Goal: Task Accomplishment & Management: Complete application form

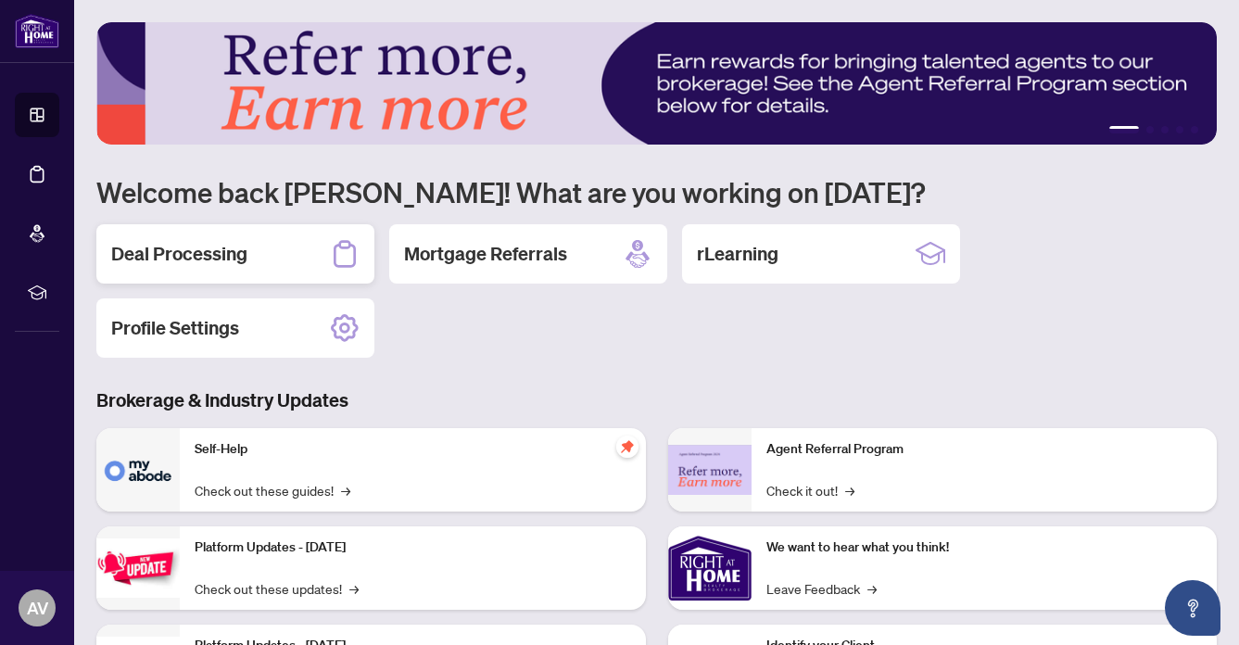
click at [210, 248] on h2 "Deal Processing" at bounding box center [179, 254] width 136 height 26
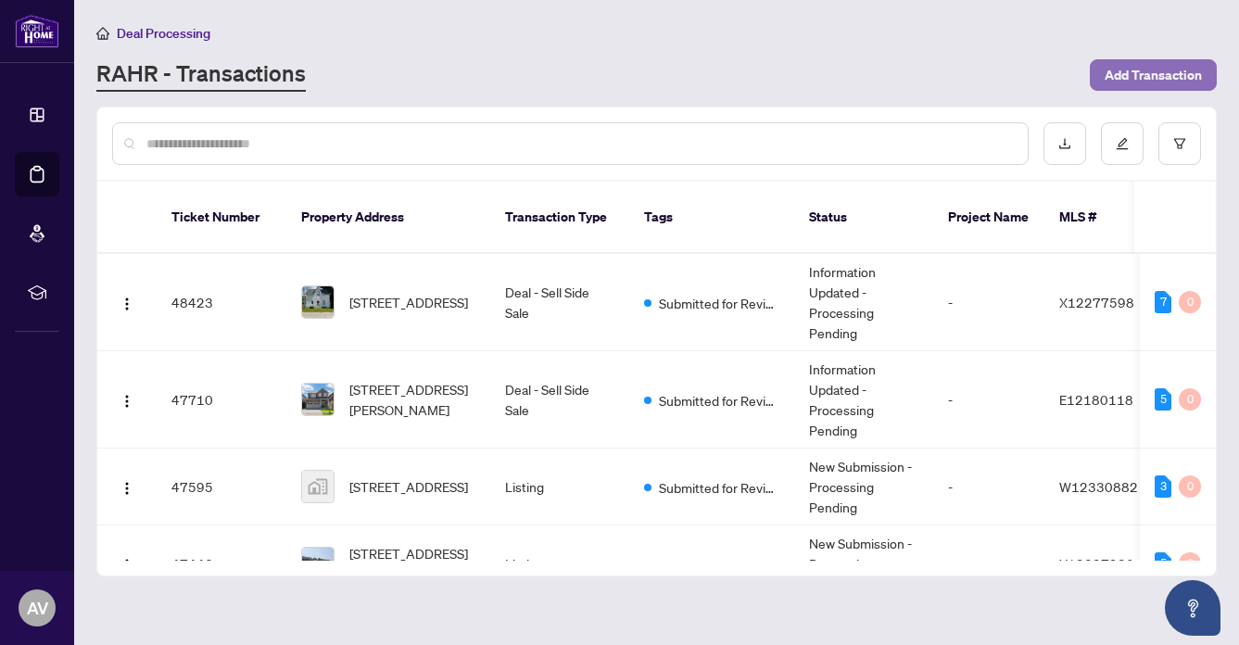
click at [1148, 70] on span "Add Transaction" at bounding box center [1152, 75] width 97 height 30
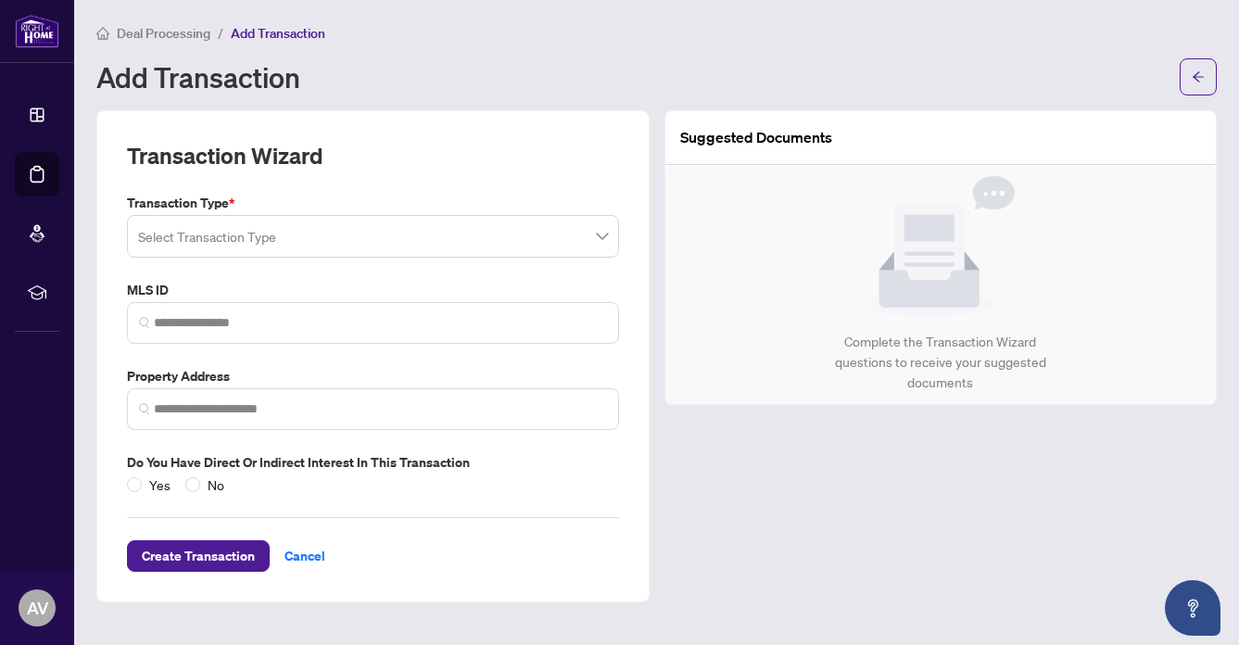
click at [189, 229] on input "search" at bounding box center [364, 239] width 453 height 41
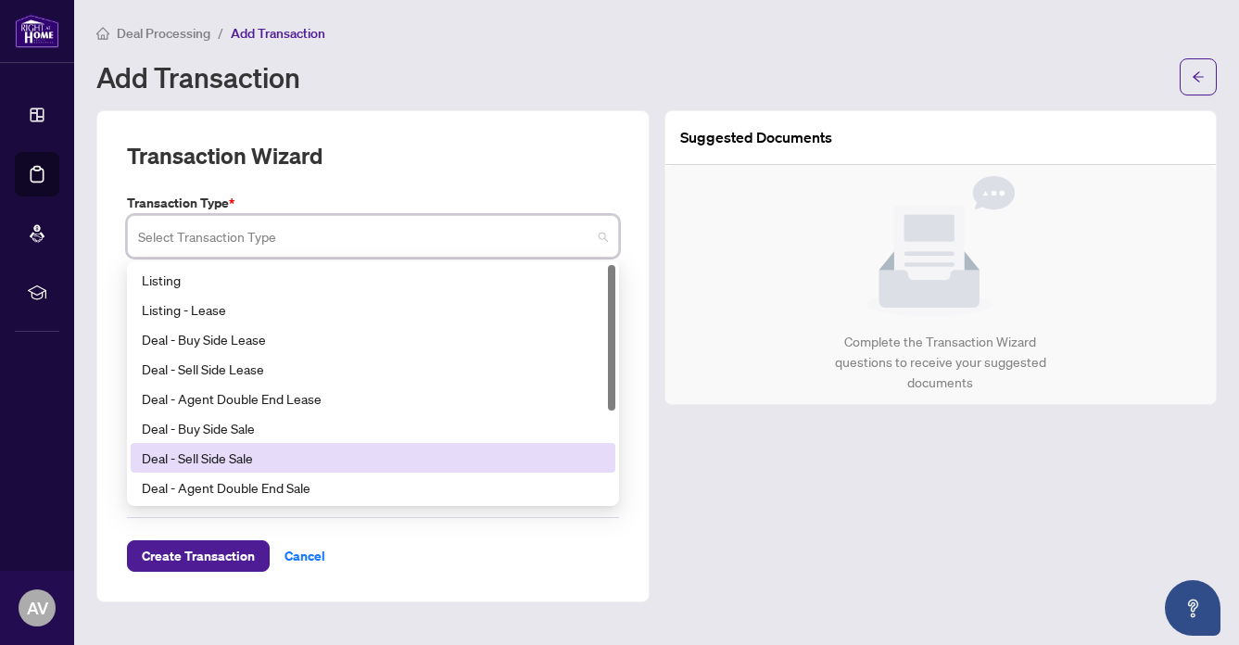
click at [154, 450] on div "Deal - Sell Side Sale" at bounding box center [373, 457] width 462 height 20
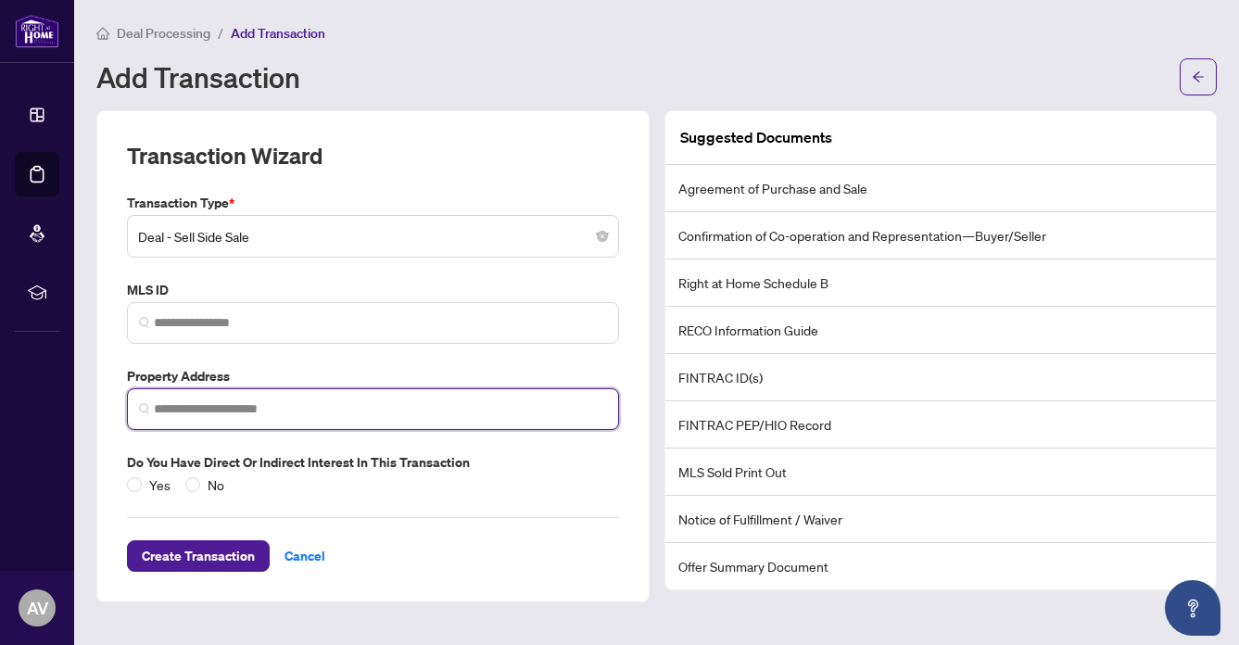
click at [195, 400] on input "search" at bounding box center [380, 408] width 453 height 19
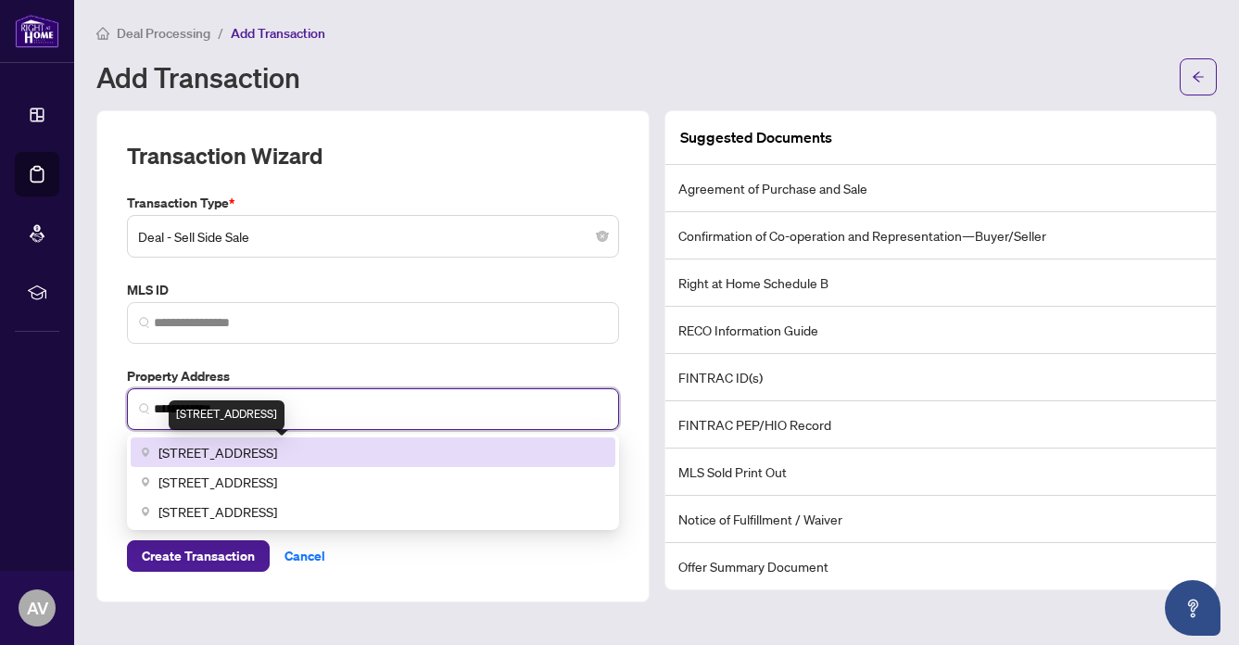
click at [253, 449] on span "38 Aylesbury Drive, Brampton, ON, Canada" at bounding box center [217, 452] width 119 height 20
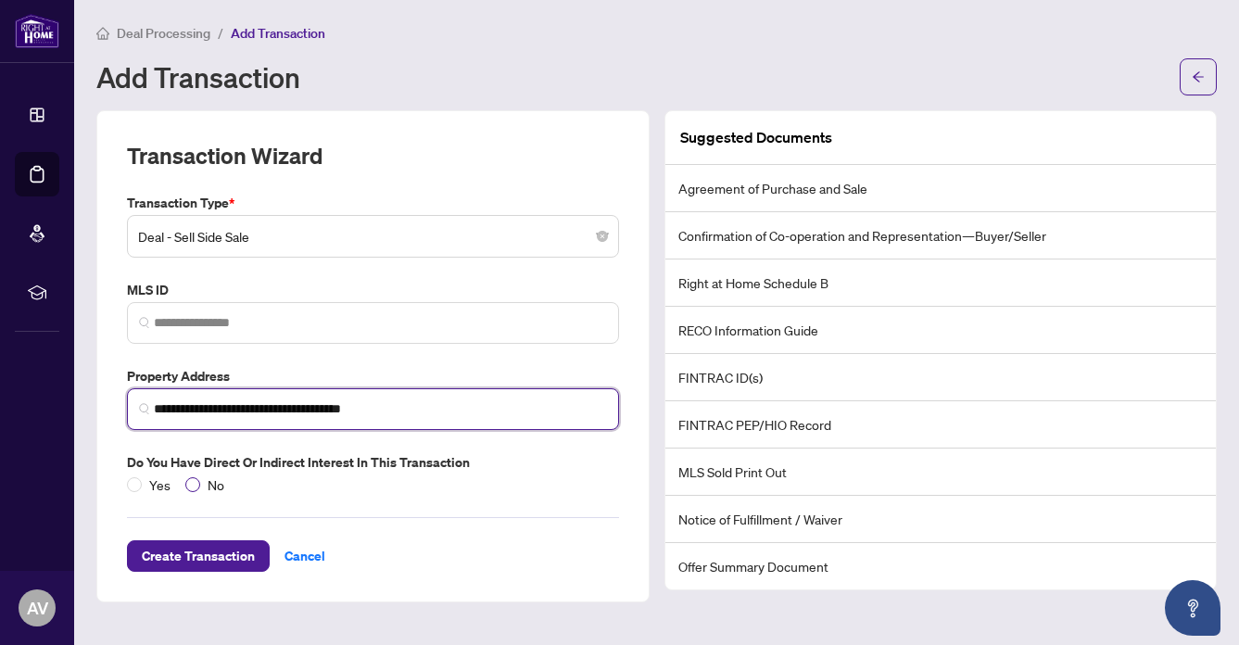
type input "**********"
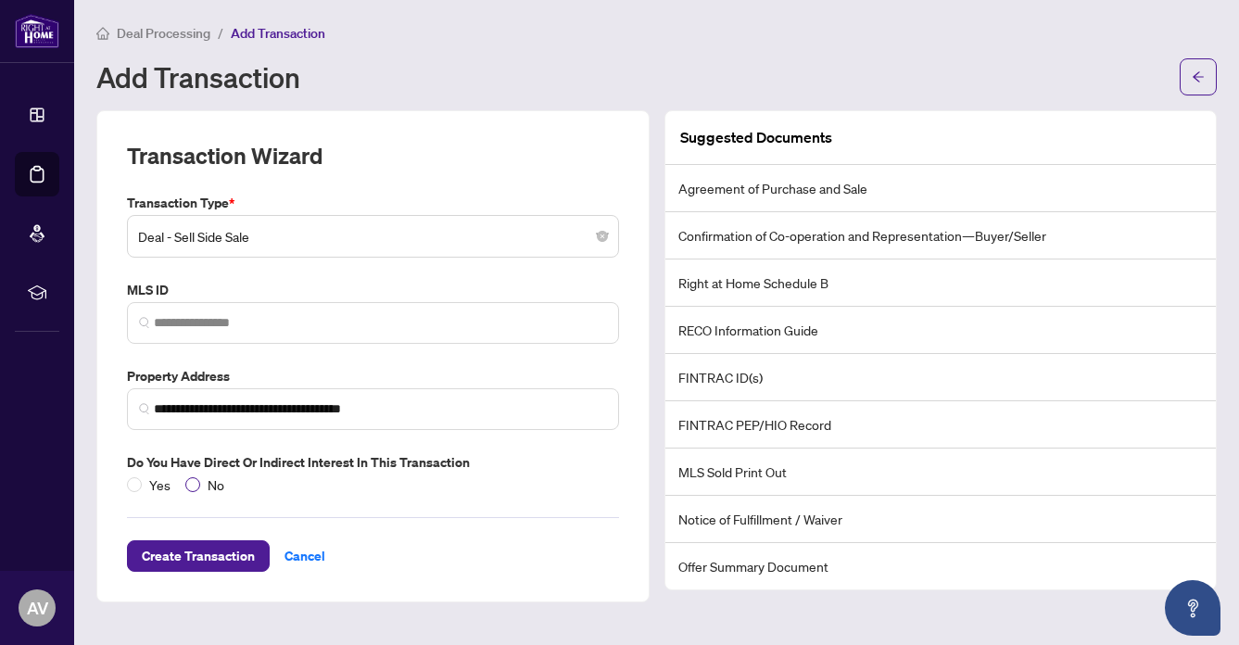
click at [215, 483] on span "No" at bounding box center [215, 484] width 31 height 20
click at [196, 553] on span "Create Transaction" at bounding box center [198, 556] width 113 height 30
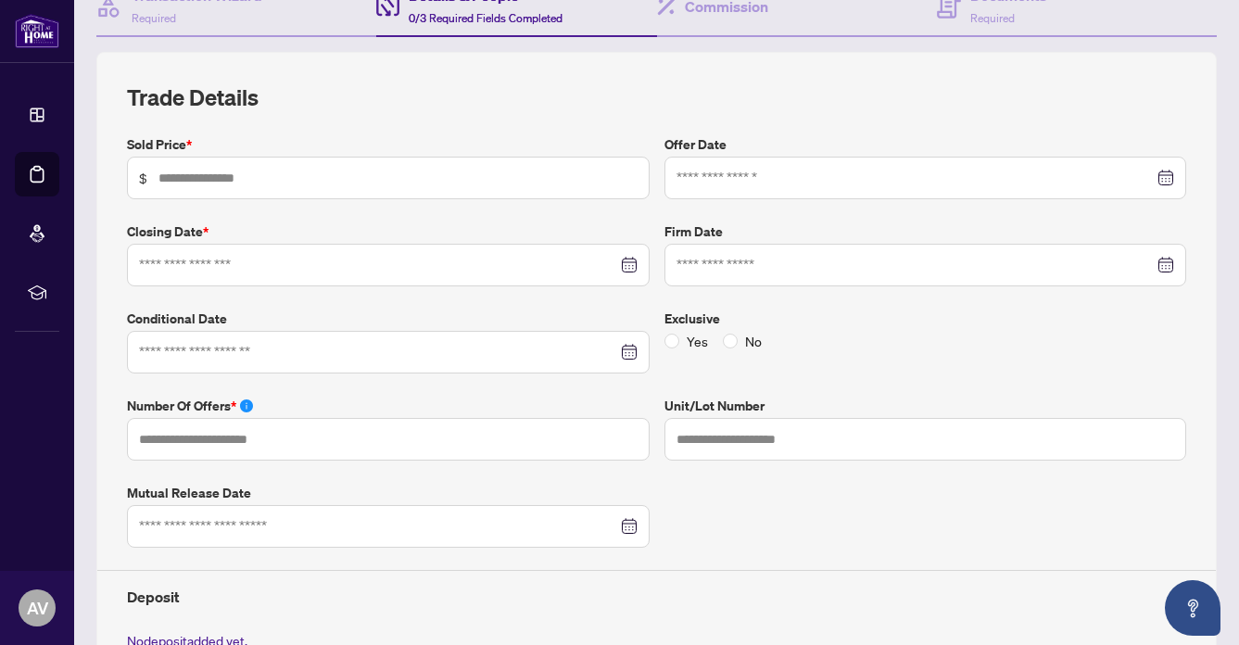
scroll to position [804, 0]
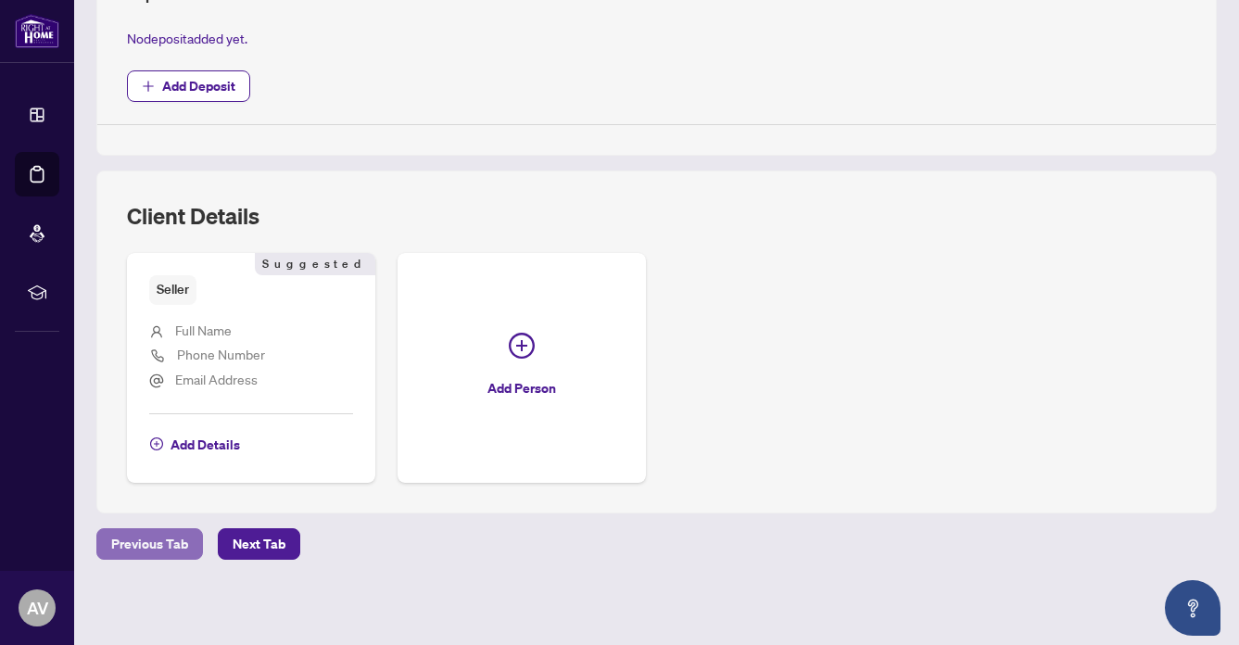
click at [134, 539] on span "Previous Tab" at bounding box center [149, 544] width 77 height 30
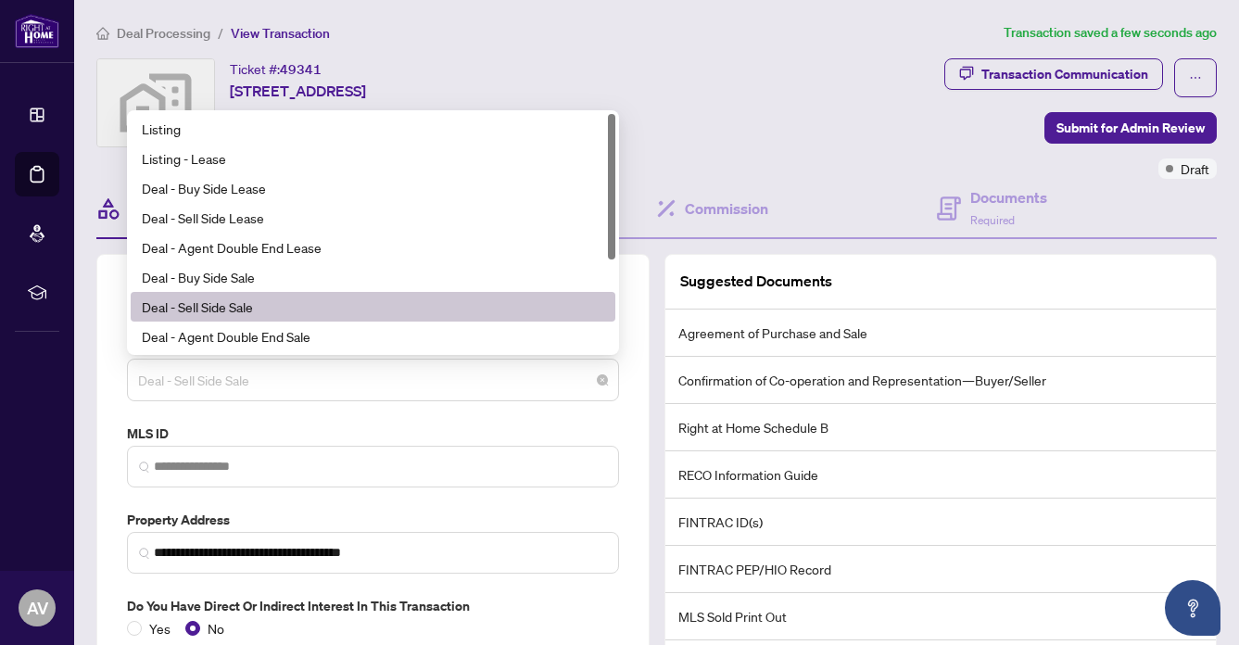
click at [243, 376] on span "Deal - Sell Side Sale" at bounding box center [373, 379] width 470 height 35
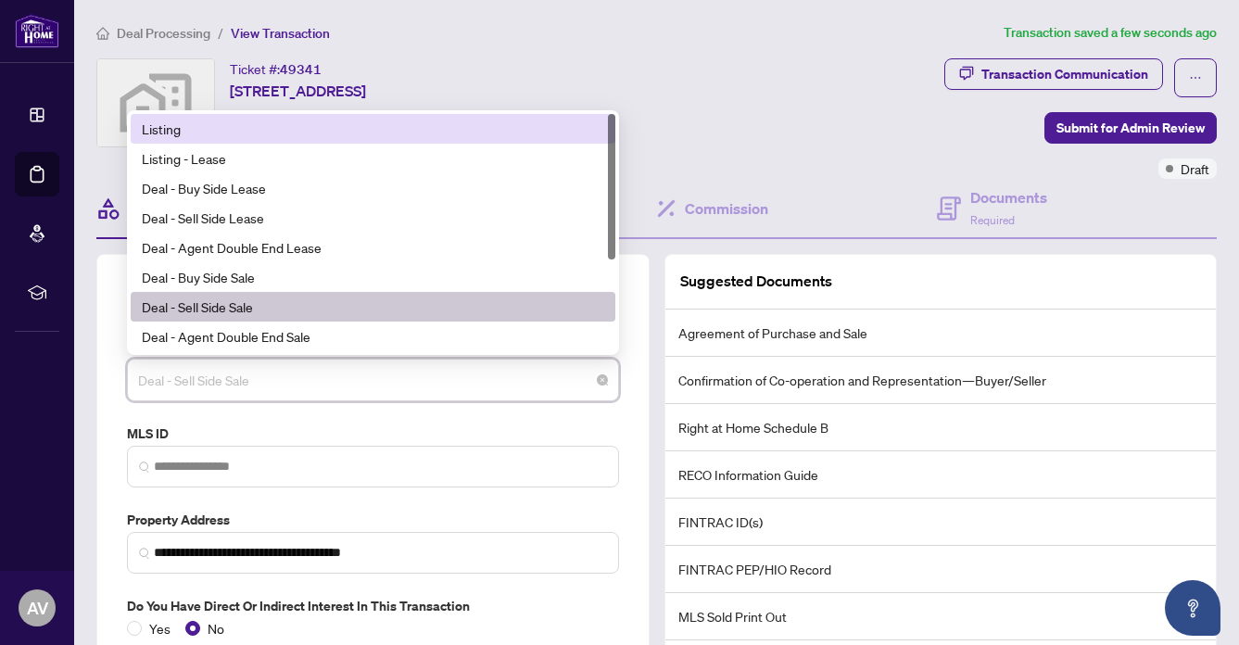
click at [163, 128] on div "Listing" at bounding box center [373, 129] width 462 height 20
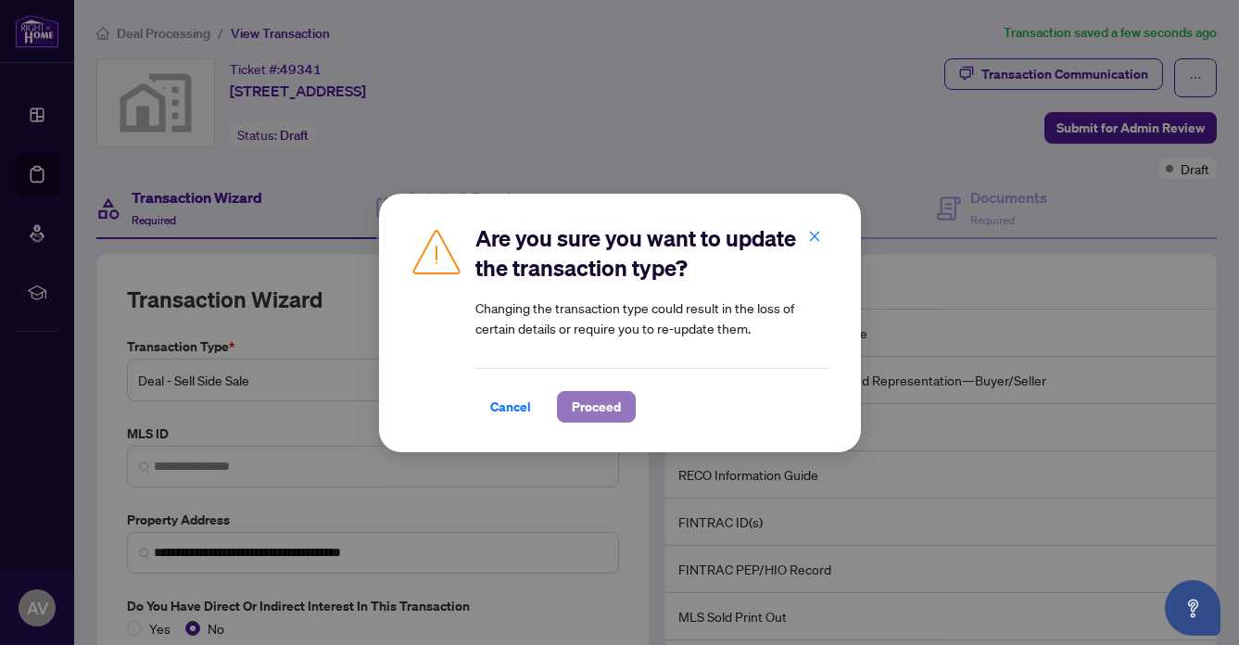
click at [610, 408] on span "Proceed" at bounding box center [596, 407] width 49 height 30
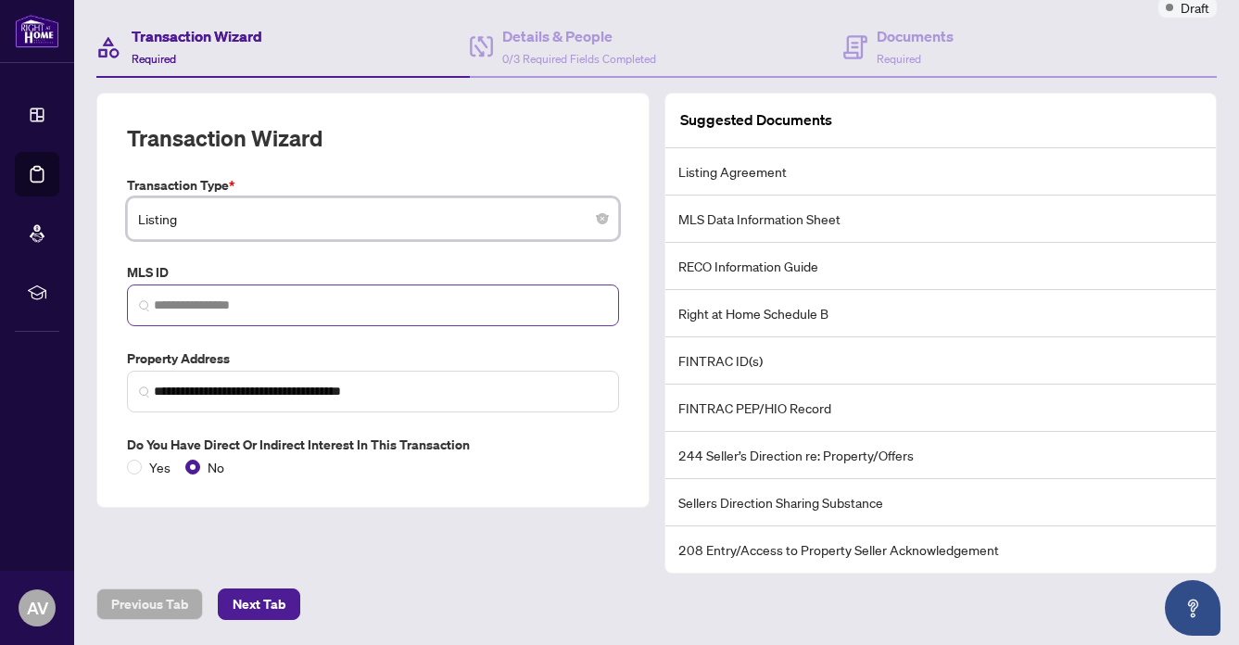
scroll to position [220, 0]
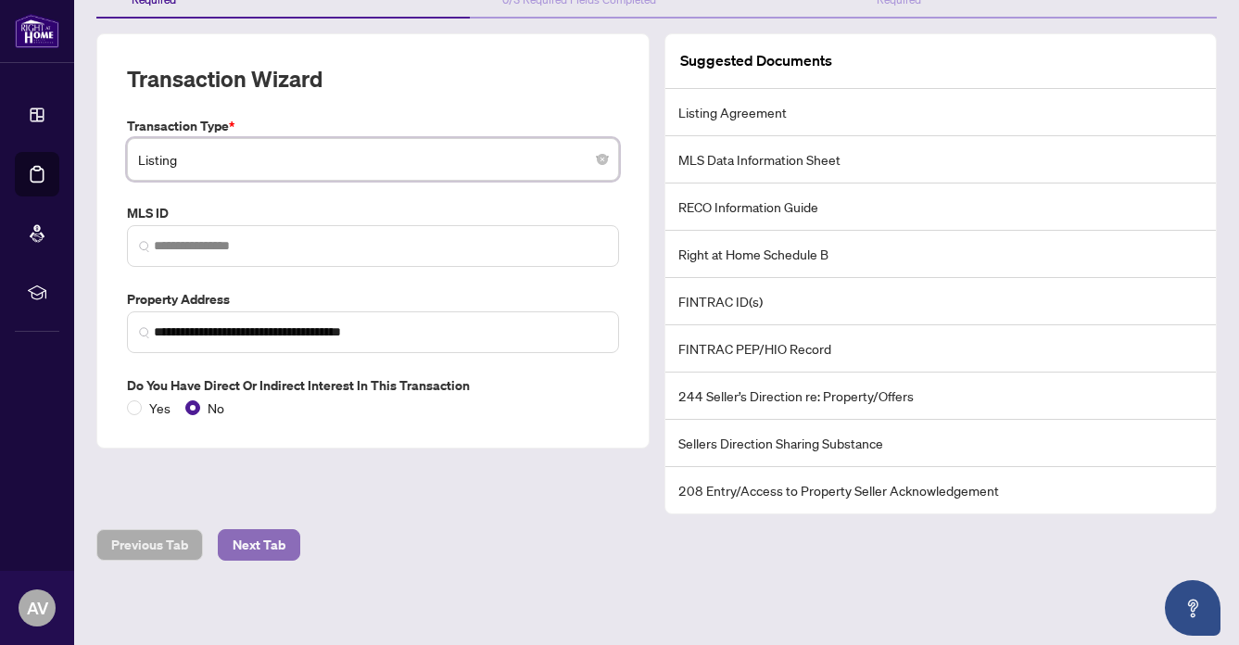
click at [261, 531] on span "Next Tab" at bounding box center [259, 545] width 53 height 30
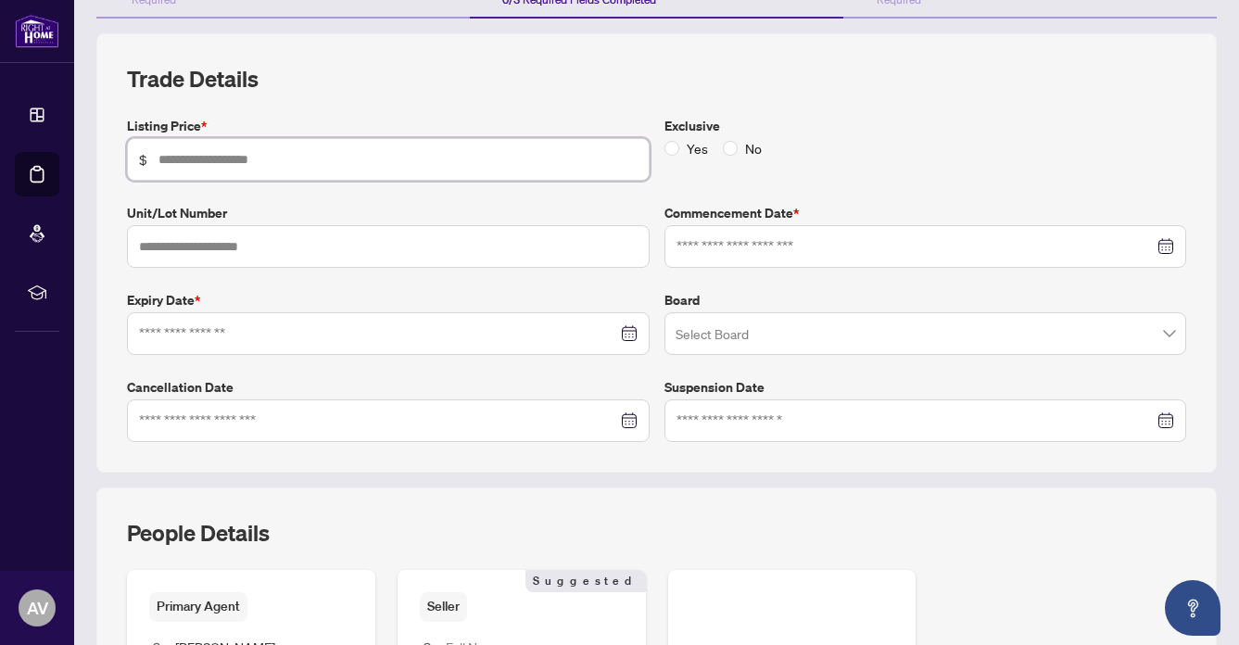
click at [186, 150] on input "text" at bounding box center [397, 159] width 479 height 20
click at [185, 155] on input "text" at bounding box center [397, 159] width 479 height 20
type input "**********"
click at [754, 148] on span "No" at bounding box center [752, 148] width 31 height 20
click at [757, 247] on input at bounding box center [915, 246] width 478 height 20
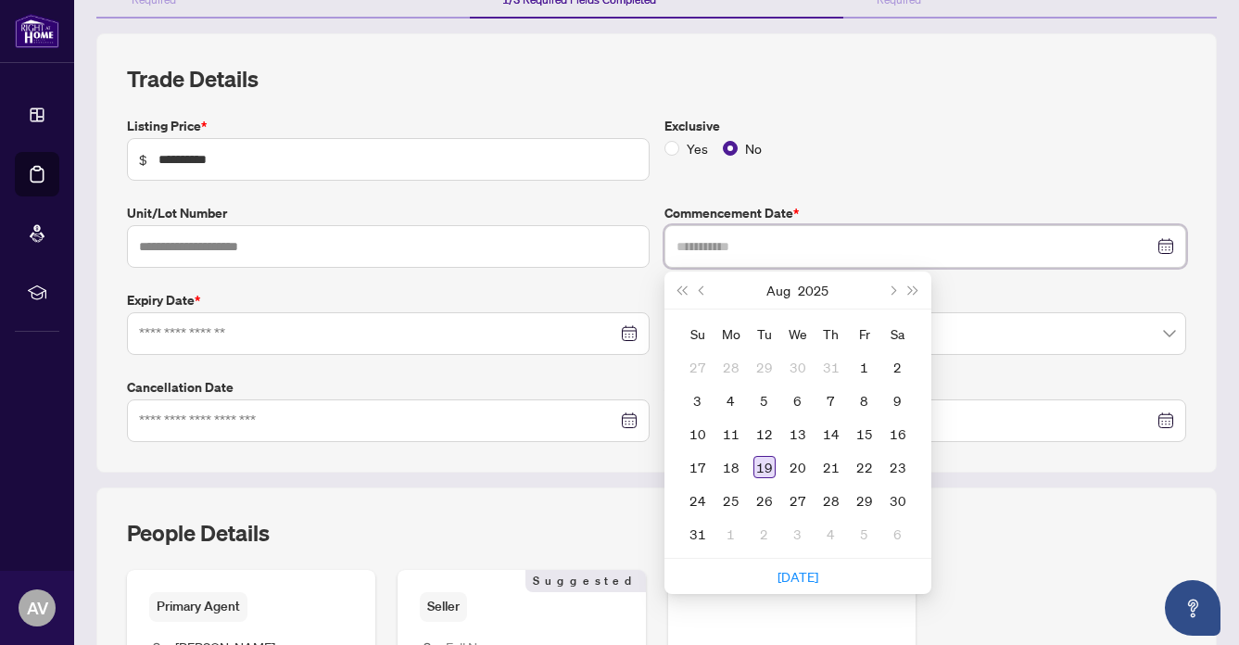
type input "**********"
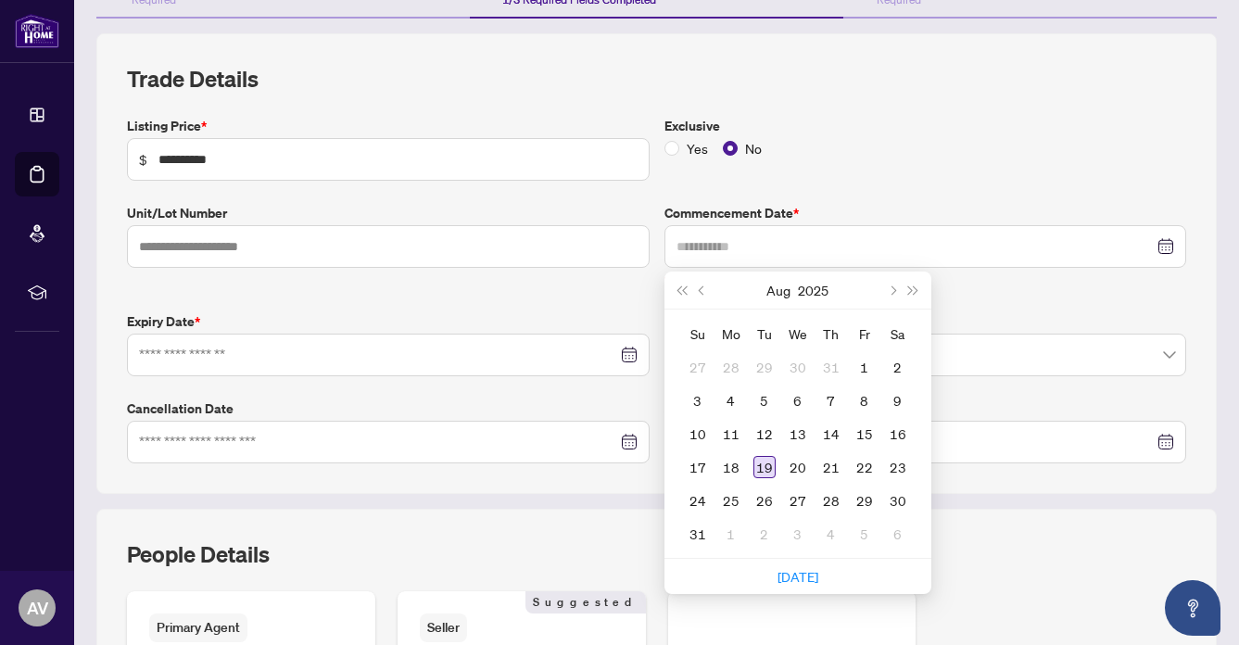
click at [761, 463] on div "19" at bounding box center [764, 467] width 22 height 22
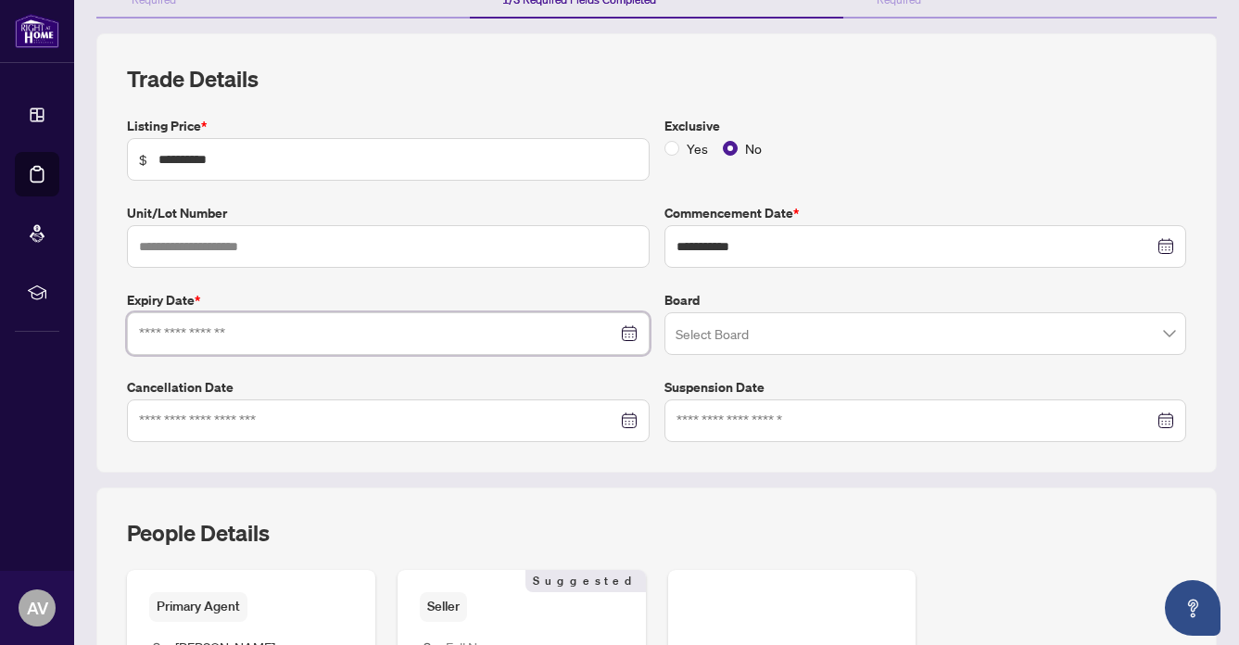
click at [176, 333] on input at bounding box center [378, 333] width 478 height 20
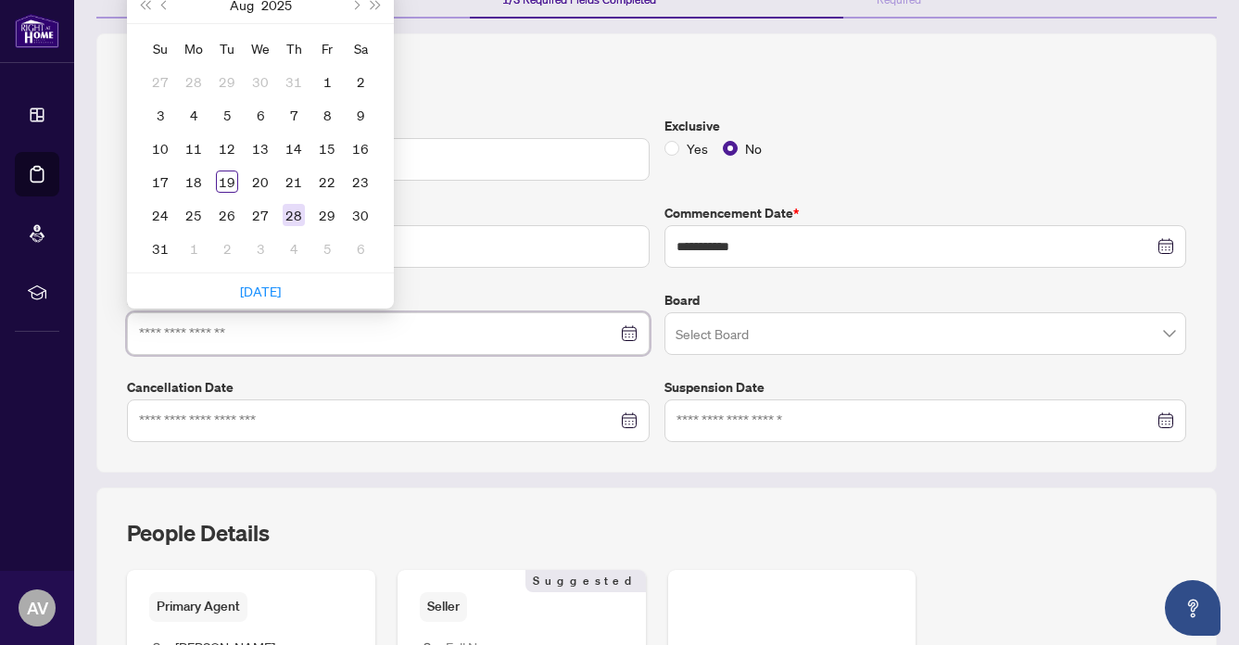
type input "**********"
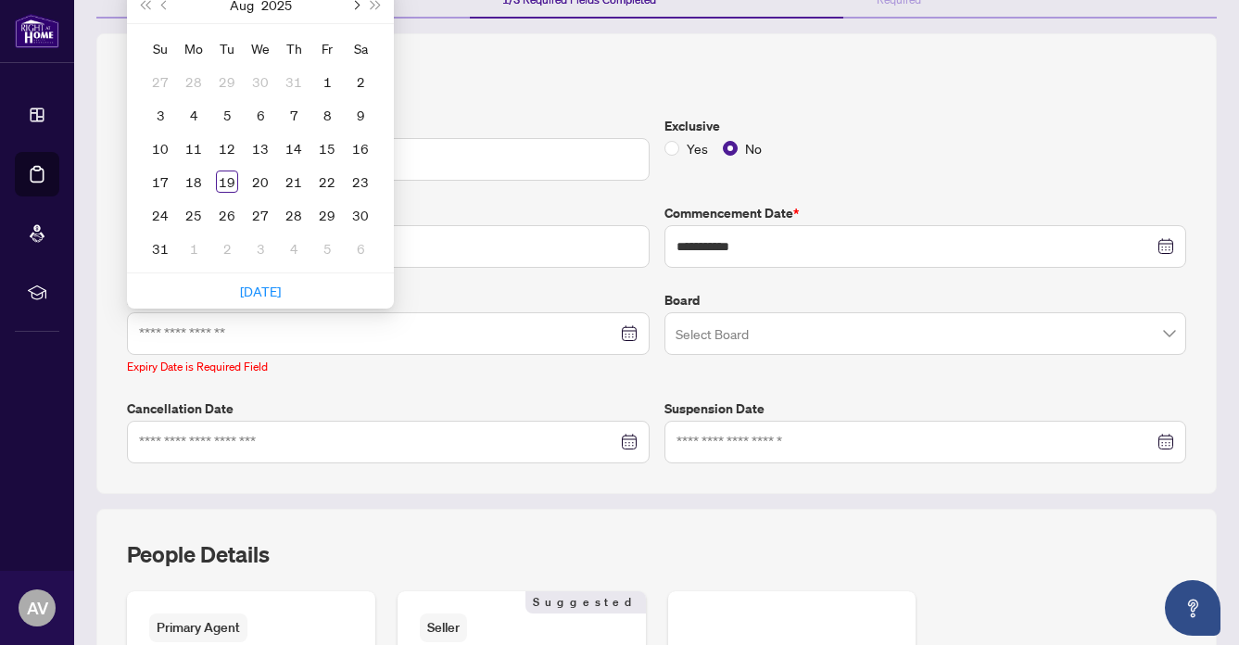
click at [353, 3] on span "Next month (PageDown)" at bounding box center [354, 4] width 9 height 9
type input "**********"
click at [157, 171] on div "19" at bounding box center [160, 181] width 22 height 22
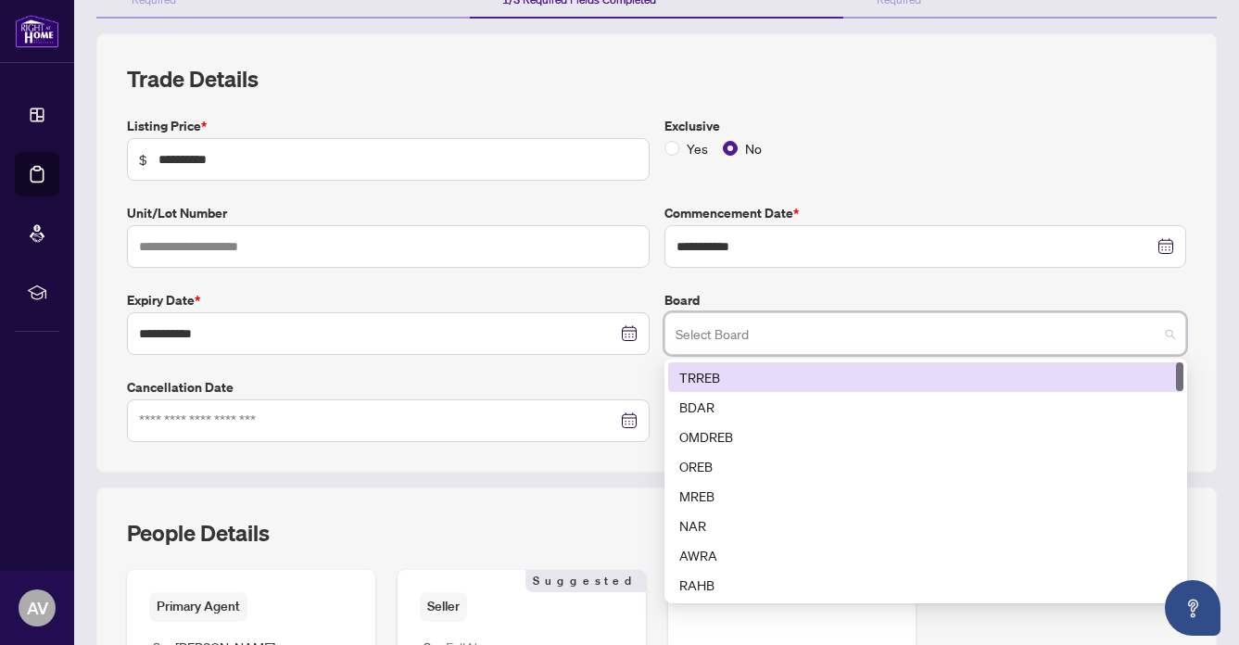
click at [716, 336] on input "search" at bounding box center [917, 336] width 484 height 41
click at [715, 374] on div "TRREB" at bounding box center [925, 377] width 493 height 20
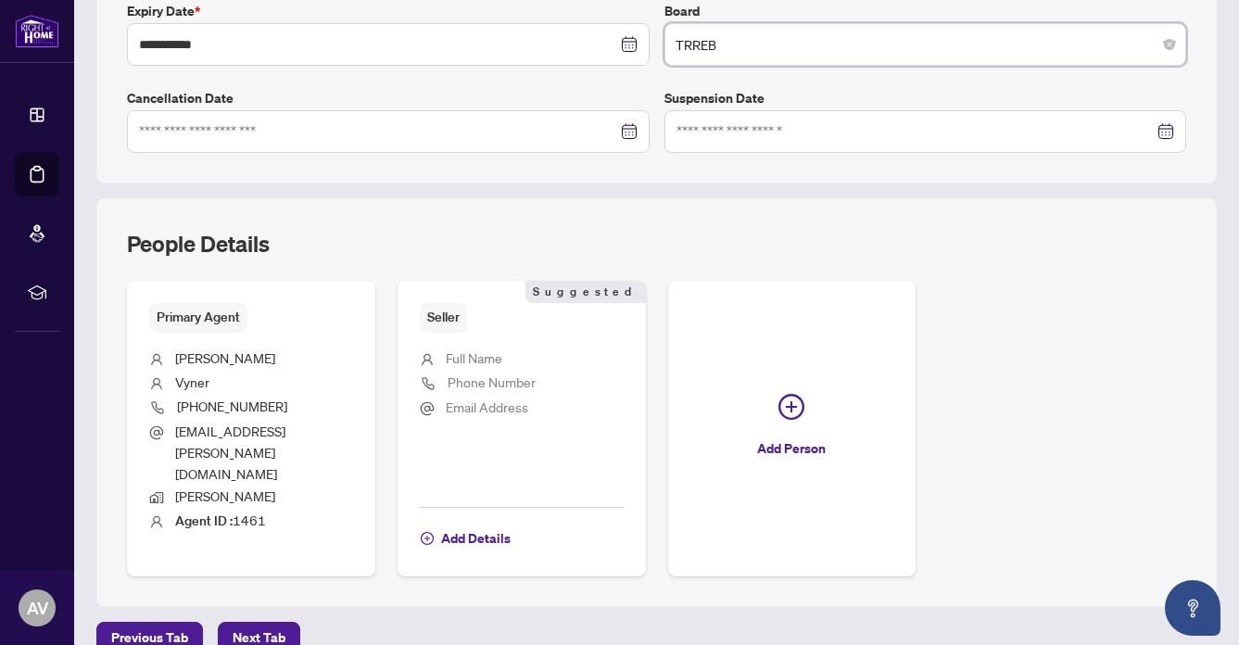
scroll to position [550, 0]
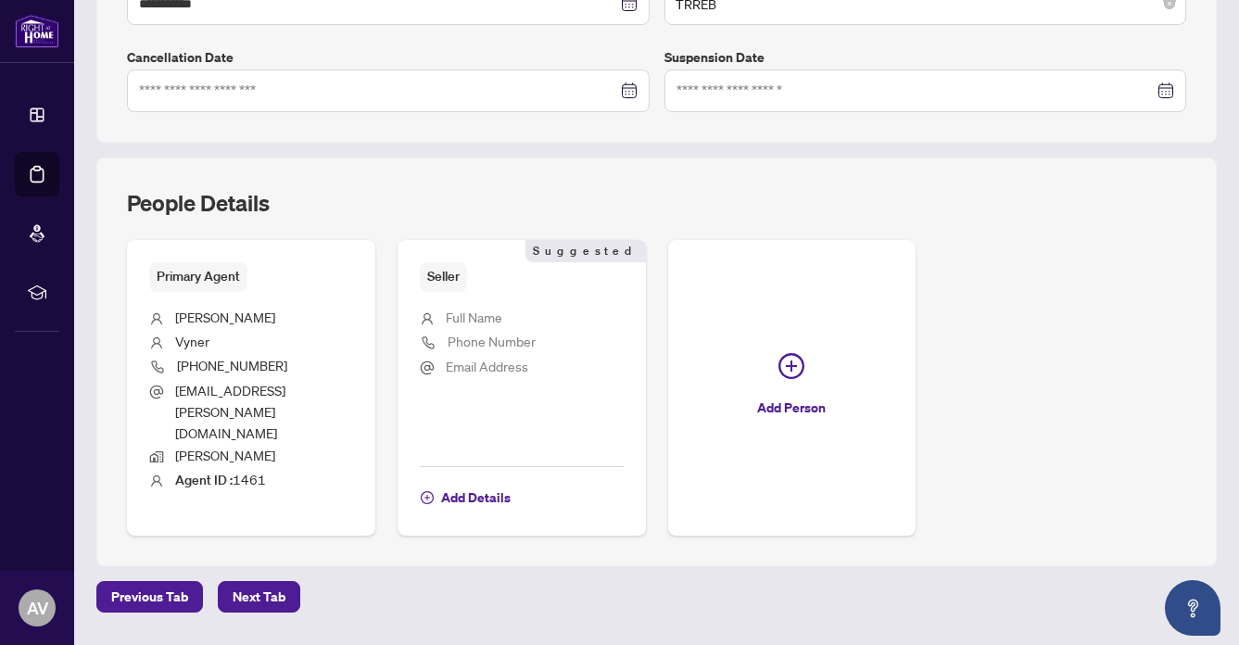
click at [468, 312] on span "Full Name" at bounding box center [474, 316] width 57 height 17
click at [470, 483] on span "Add Details" at bounding box center [475, 498] width 69 height 30
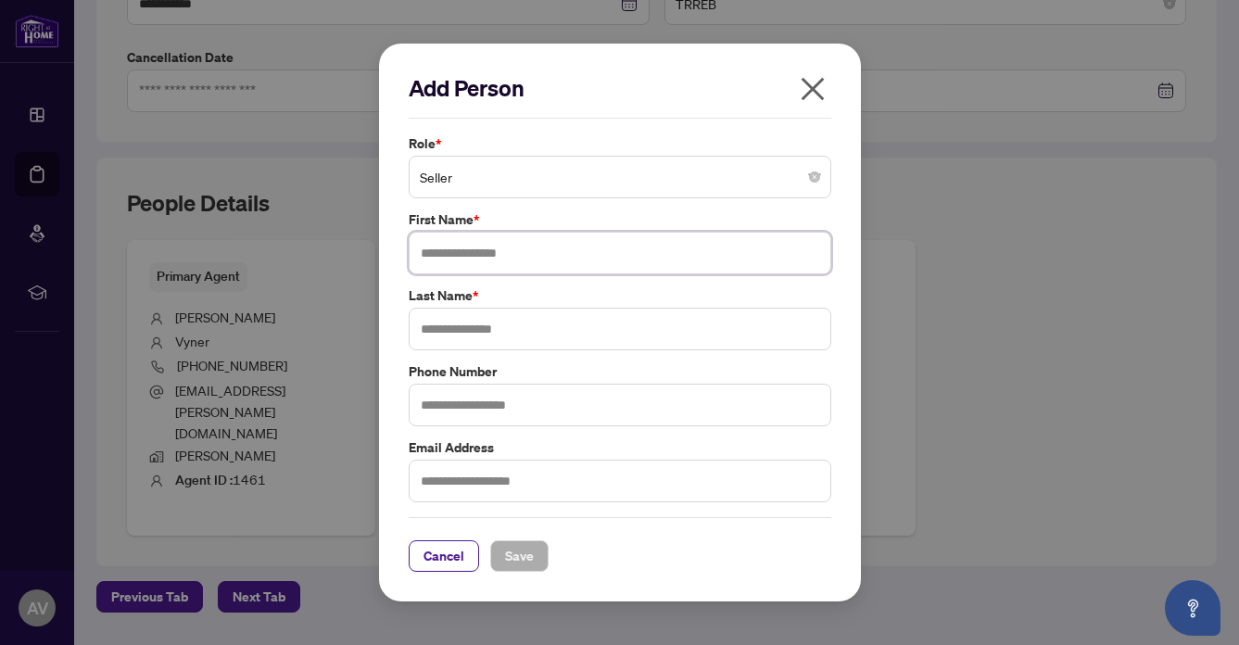
click at [460, 258] on input "text" at bounding box center [620, 253] width 422 height 43
type input "**********"
click at [444, 331] on input "text" at bounding box center [620, 329] width 422 height 43
type input "**********"
click at [521, 561] on span "Save" at bounding box center [519, 556] width 29 height 30
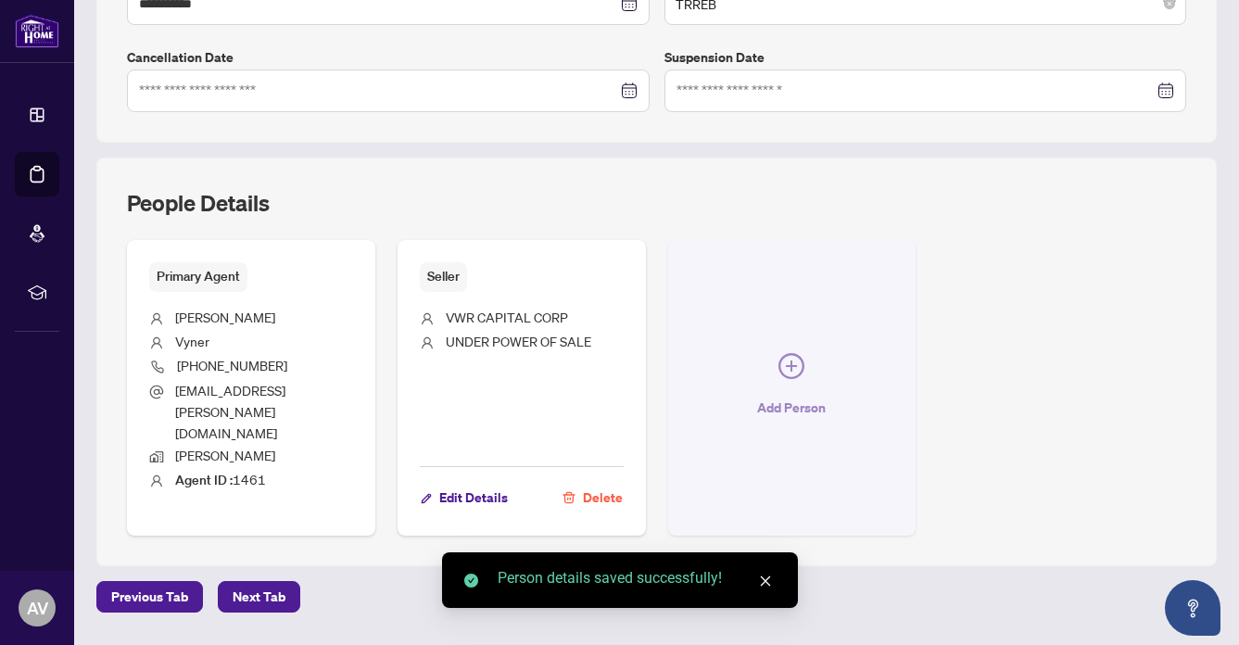
scroll to position [562, 0]
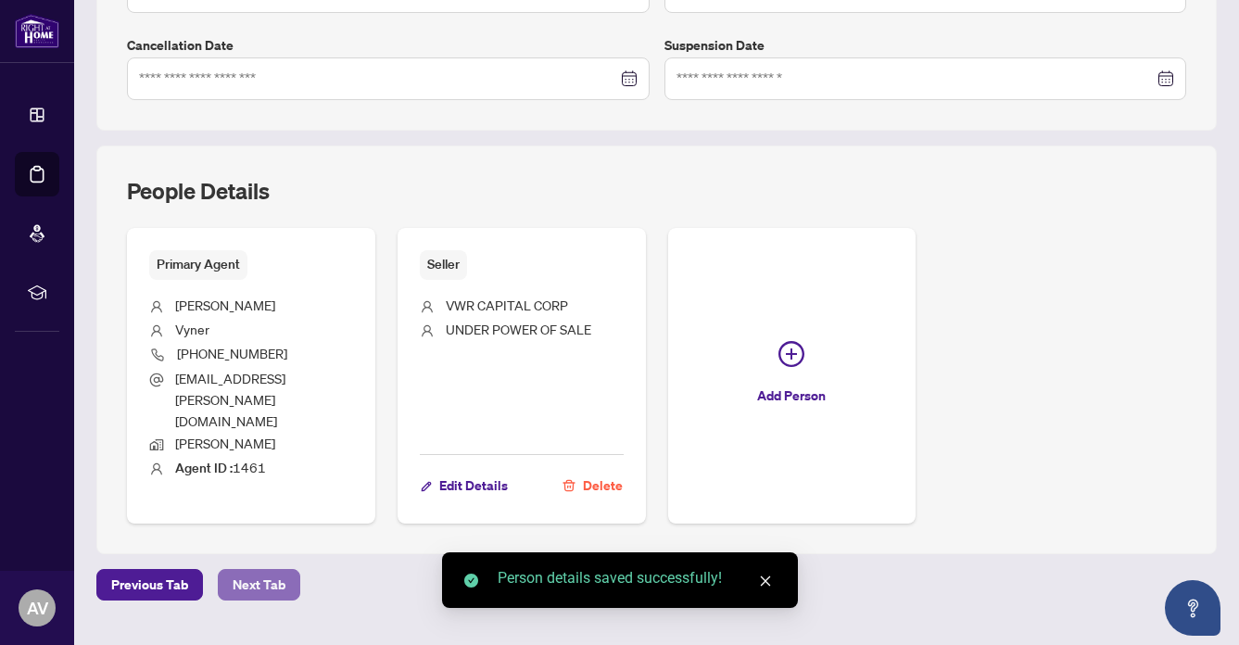
click at [247, 570] on span "Next Tab" at bounding box center [259, 585] width 53 height 30
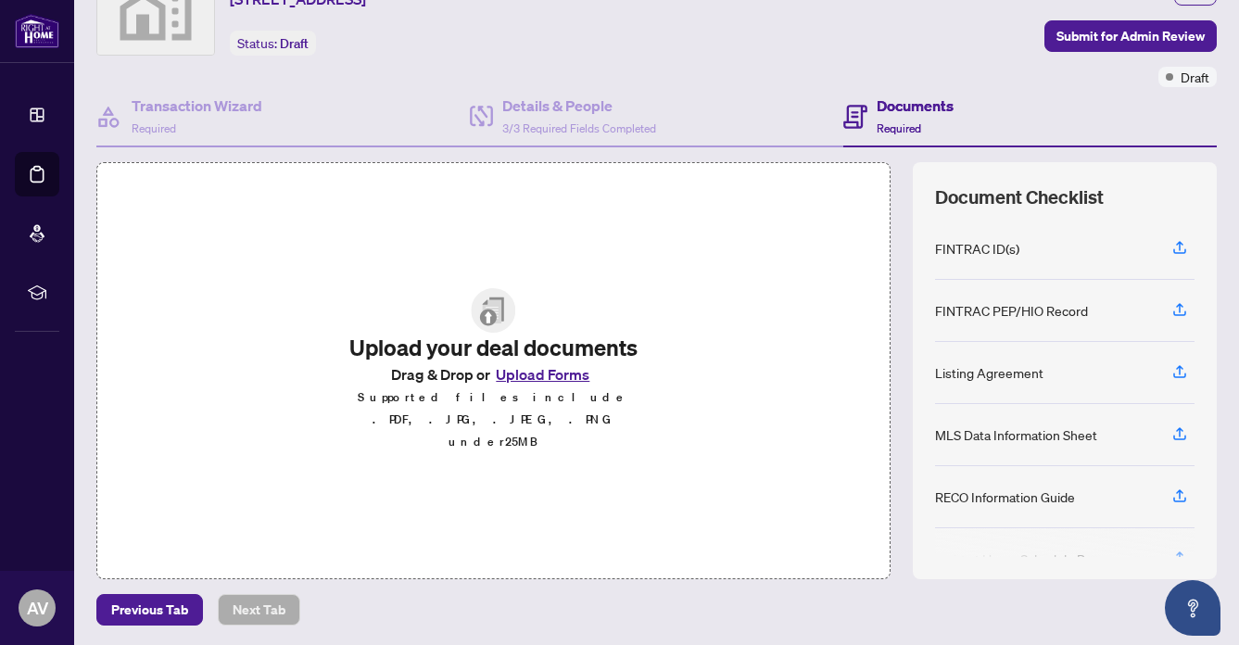
scroll to position [157, 0]
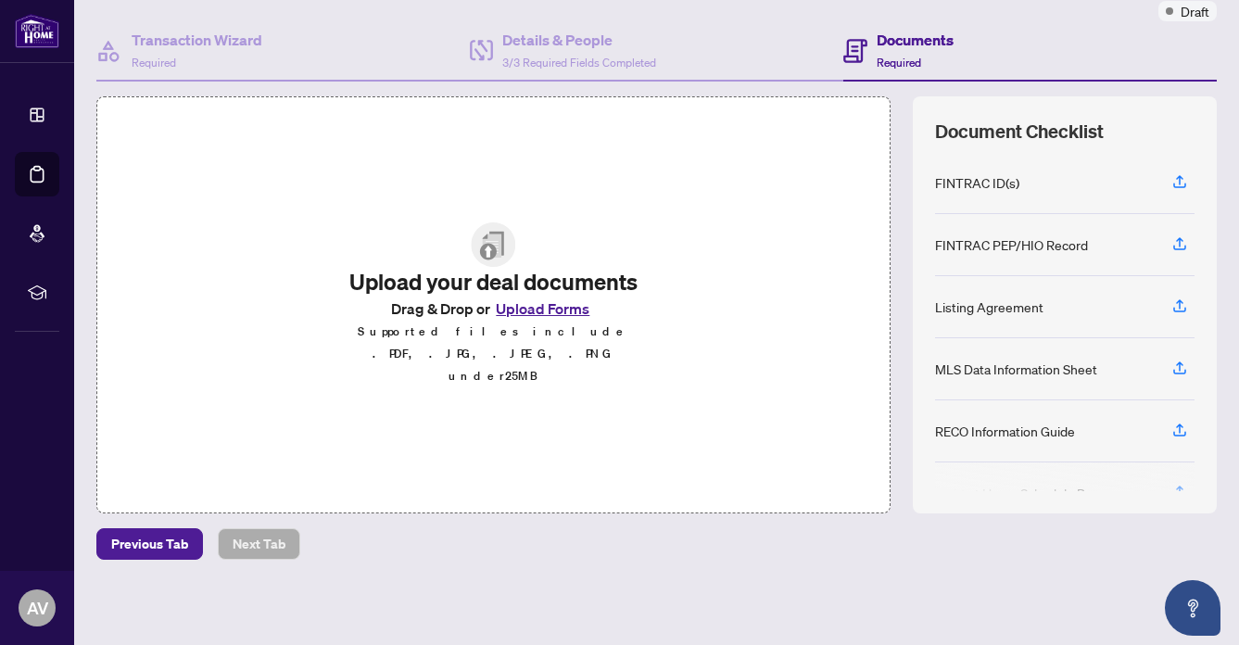
click at [546, 320] on button "Upload Forms" at bounding box center [542, 308] width 105 height 24
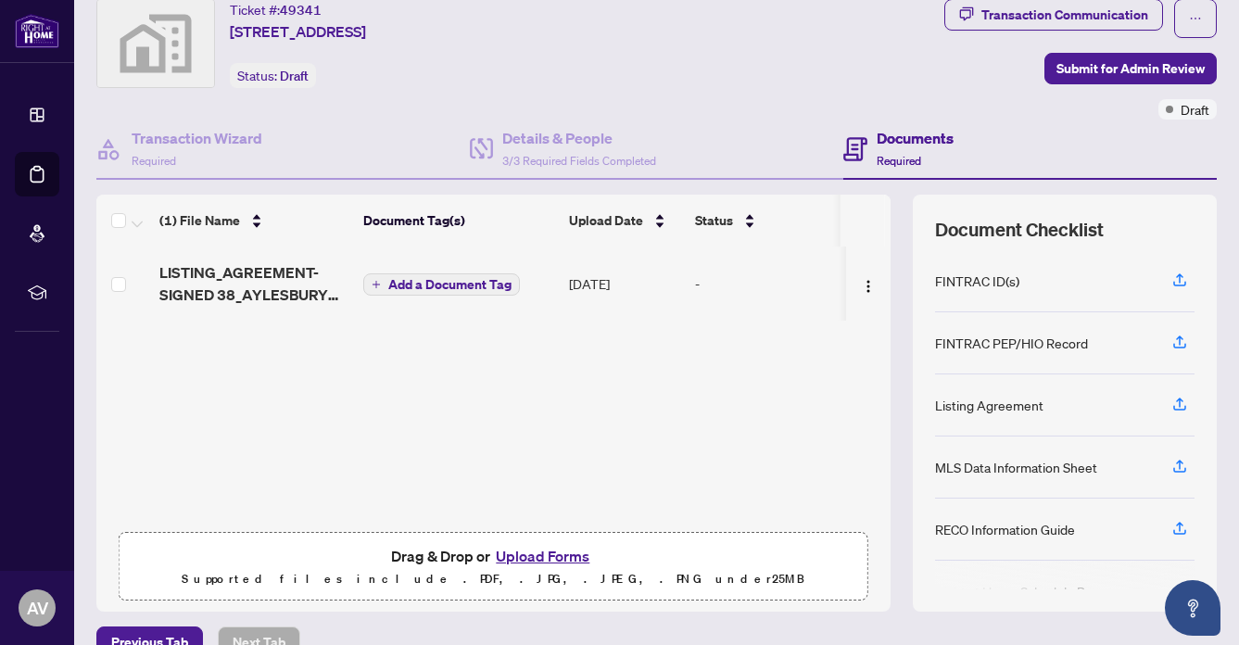
scroll to position [0, 0]
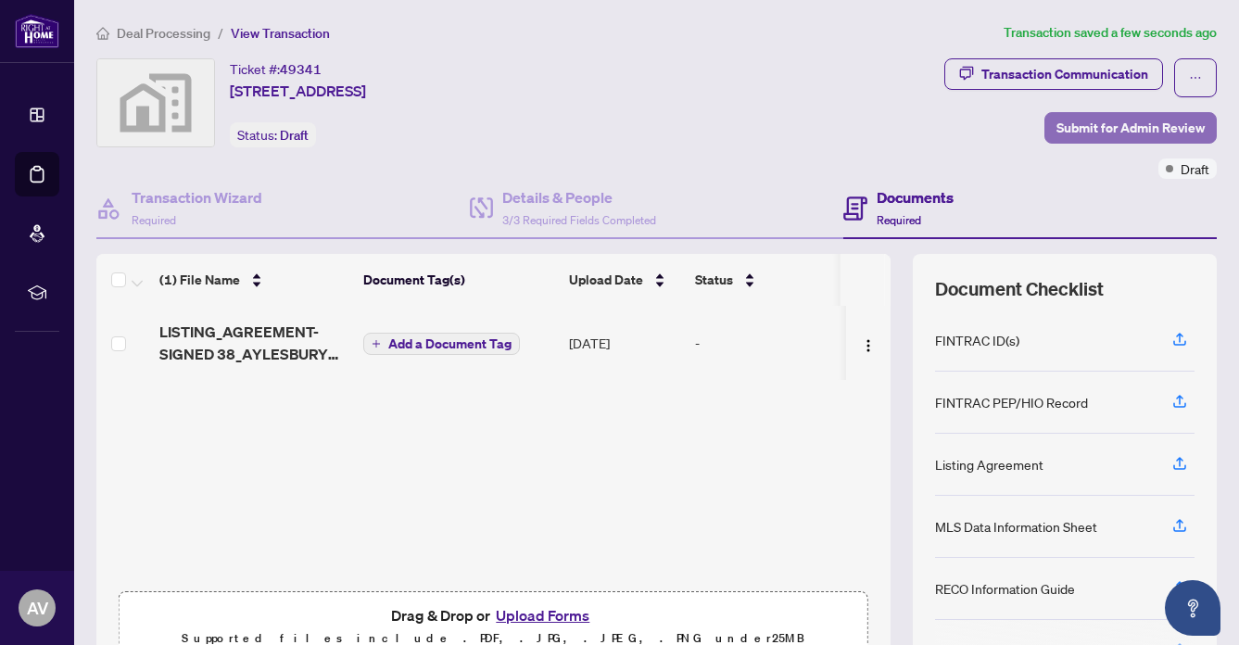
click at [1104, 116] on span "Submit for Admin Review" at bounding box center [1130, 128] width 148 height 30
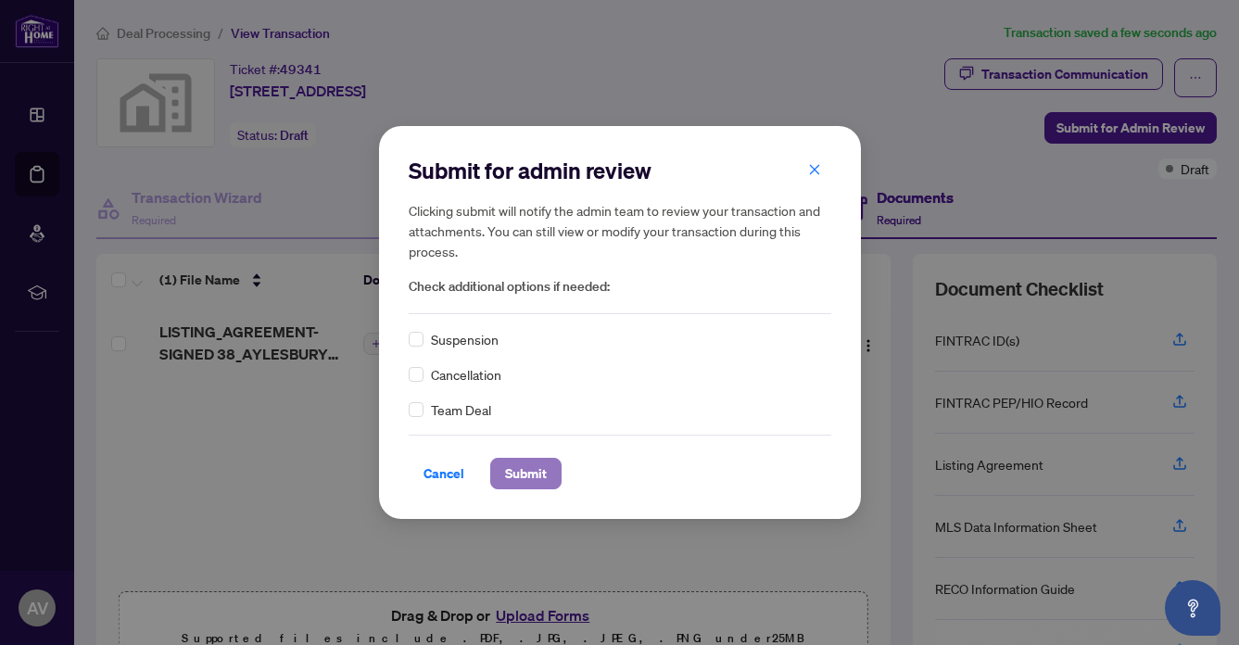
click at [509, 465] on span "Submit" at bounding box center [526, 474] width 42 height 30
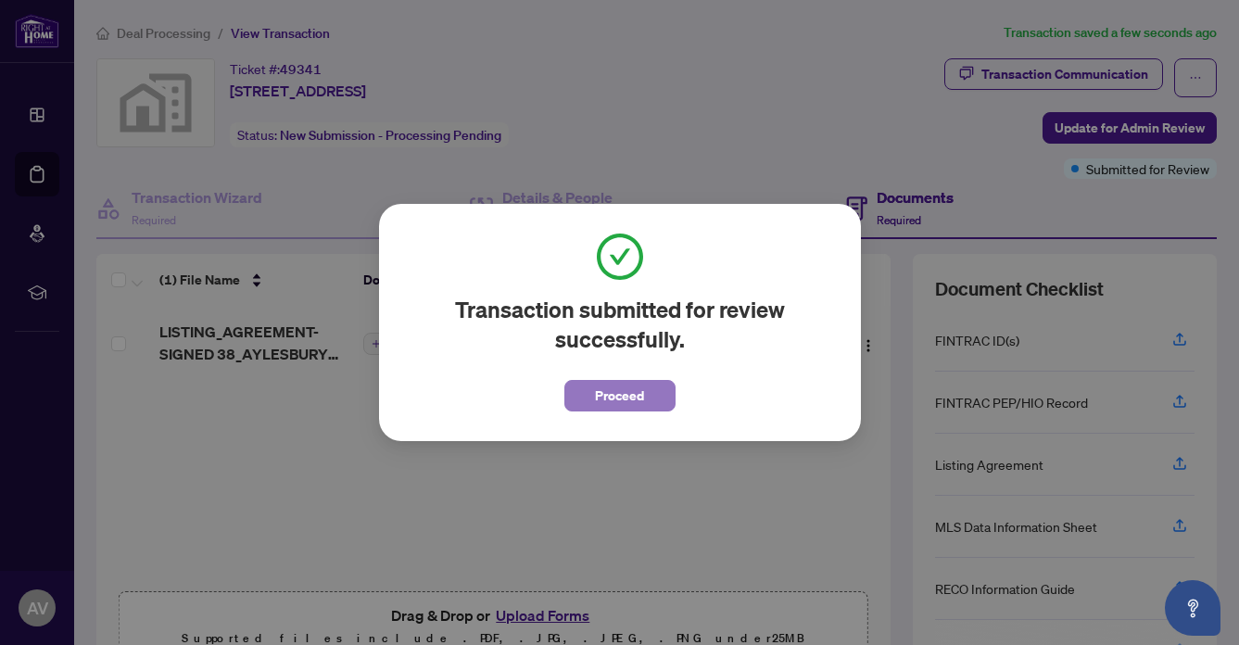
click at [610, 385] on span "Proceed" at bounding box center [619, 396] width 49 height 30
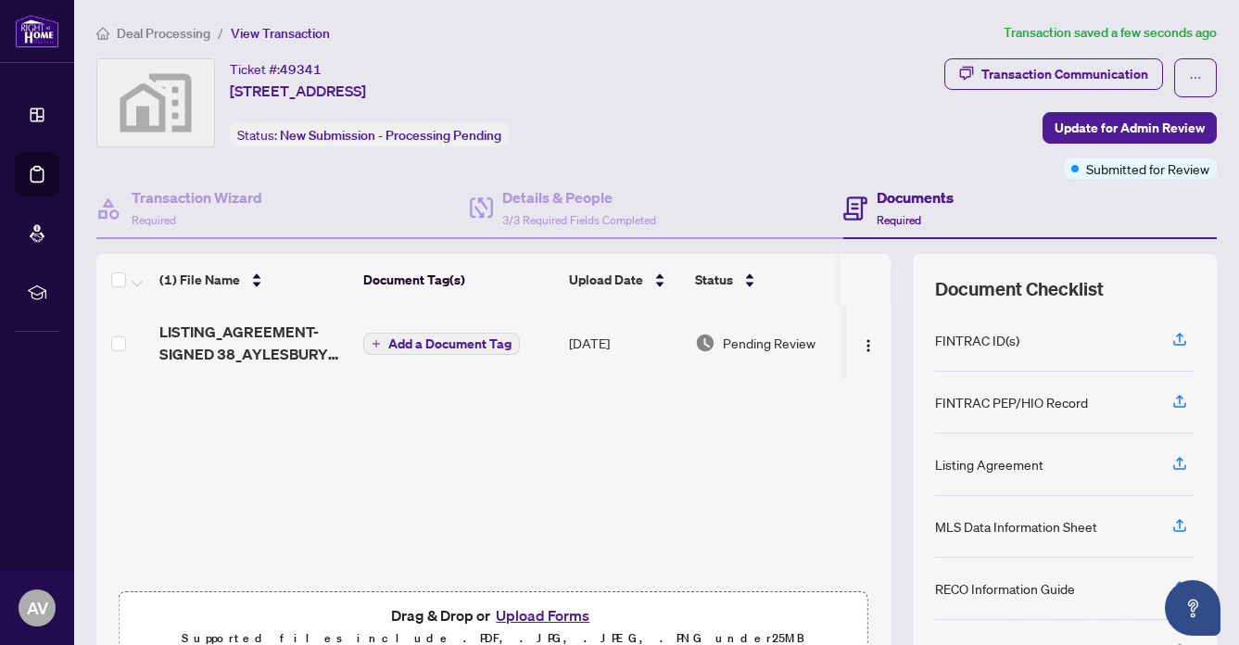
scroll to position [157, 0]
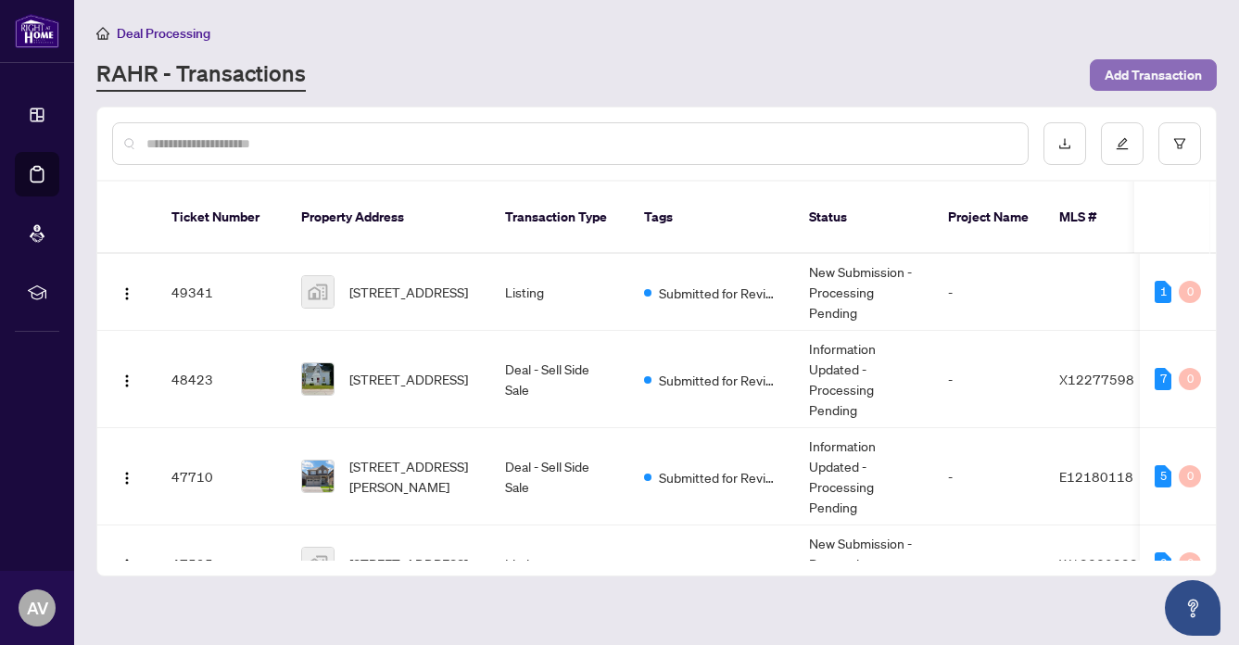
click at [1157, 65] on span "Add Transaction" at bounding box center [1152, 75] width 97 height 30
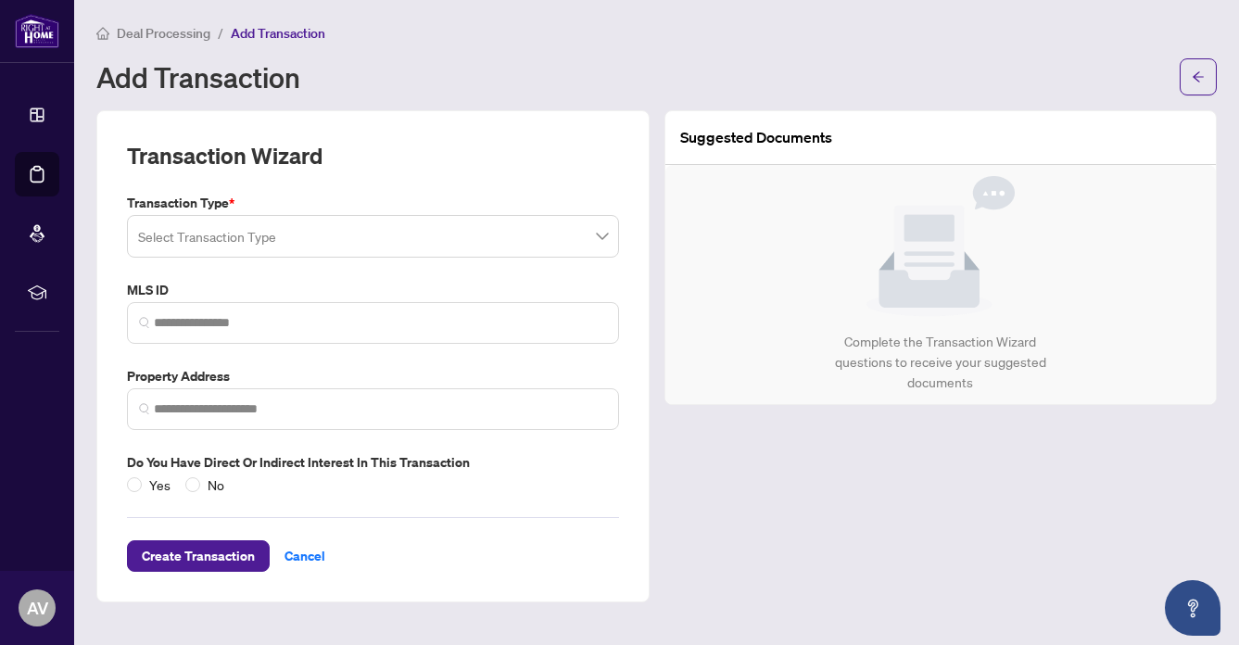
click at [236, 236] on input "search" at bounding box center [364, 239] width 453 height 41
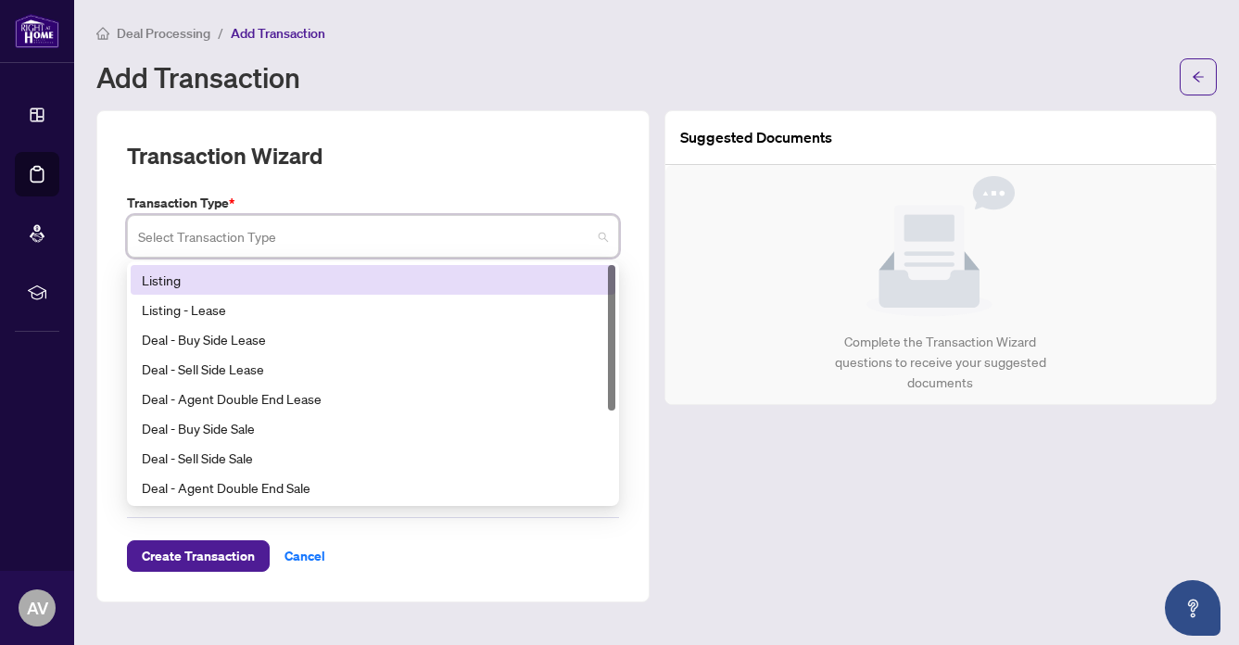
click at [169, 276] on div "Listing" at bounding box center [373, 280] width 462 height 20
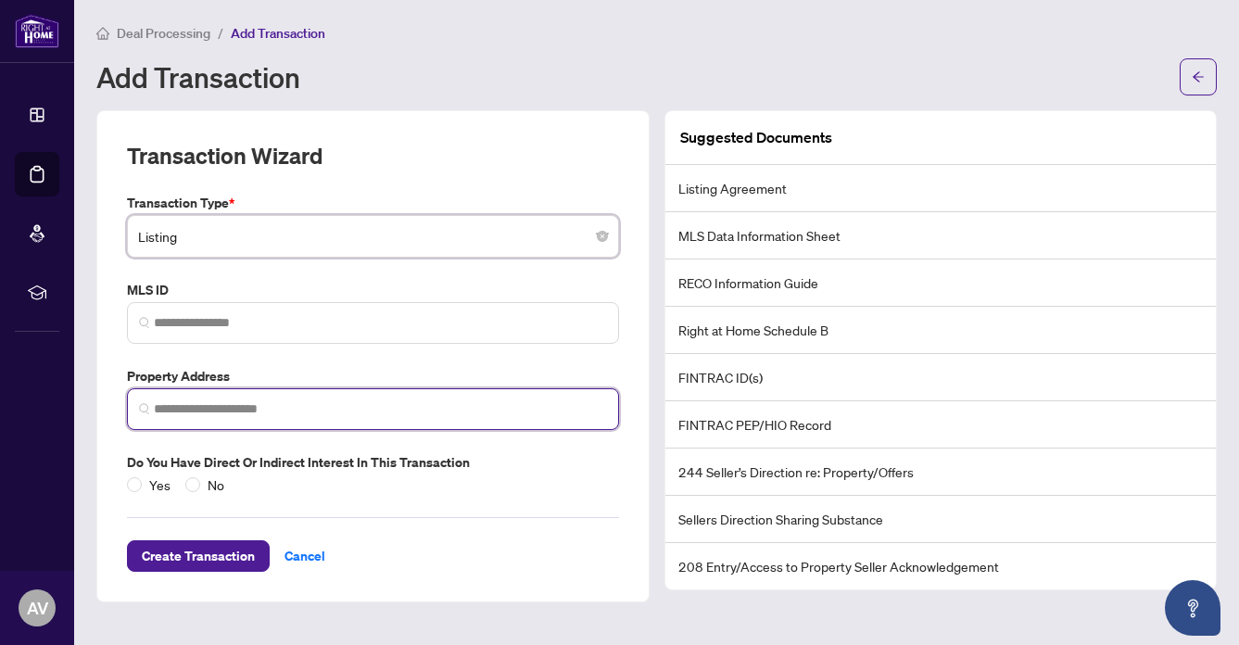
click at [197, 405] on input "search" at bounding box center [380, 408] width 453 height 19
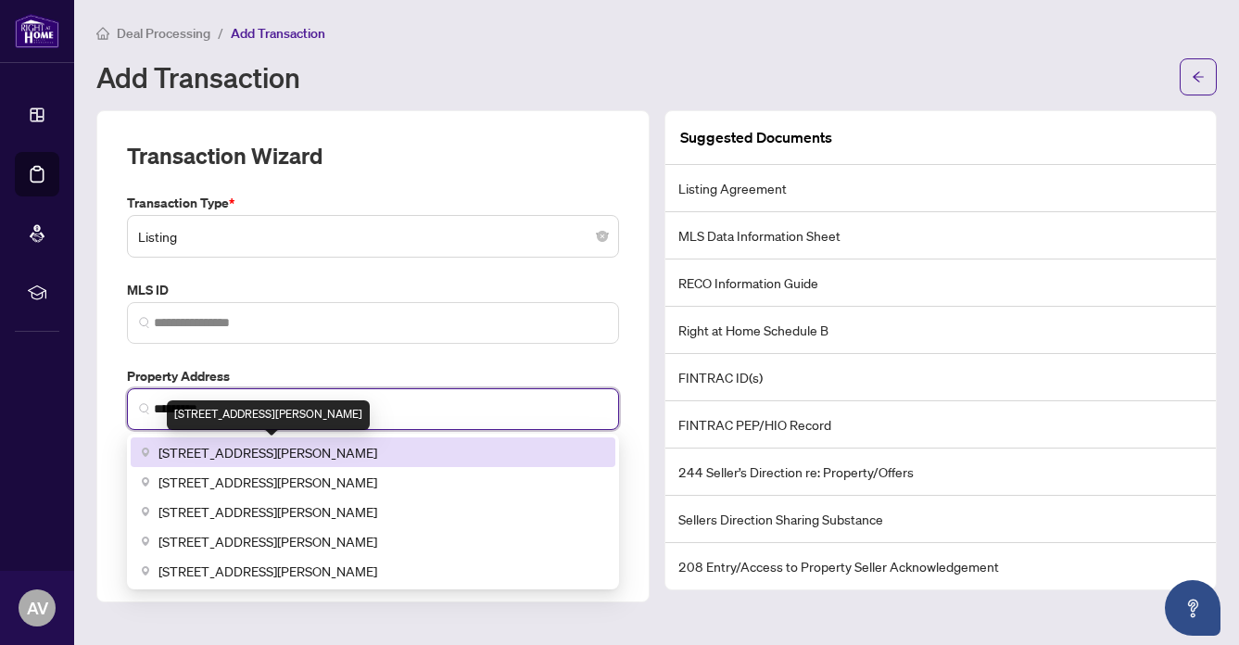
click at [270, 459] on span "111 Mary Street, Hamilton, ON, Canada" at bounding box center [267, 452] width 219 height 20
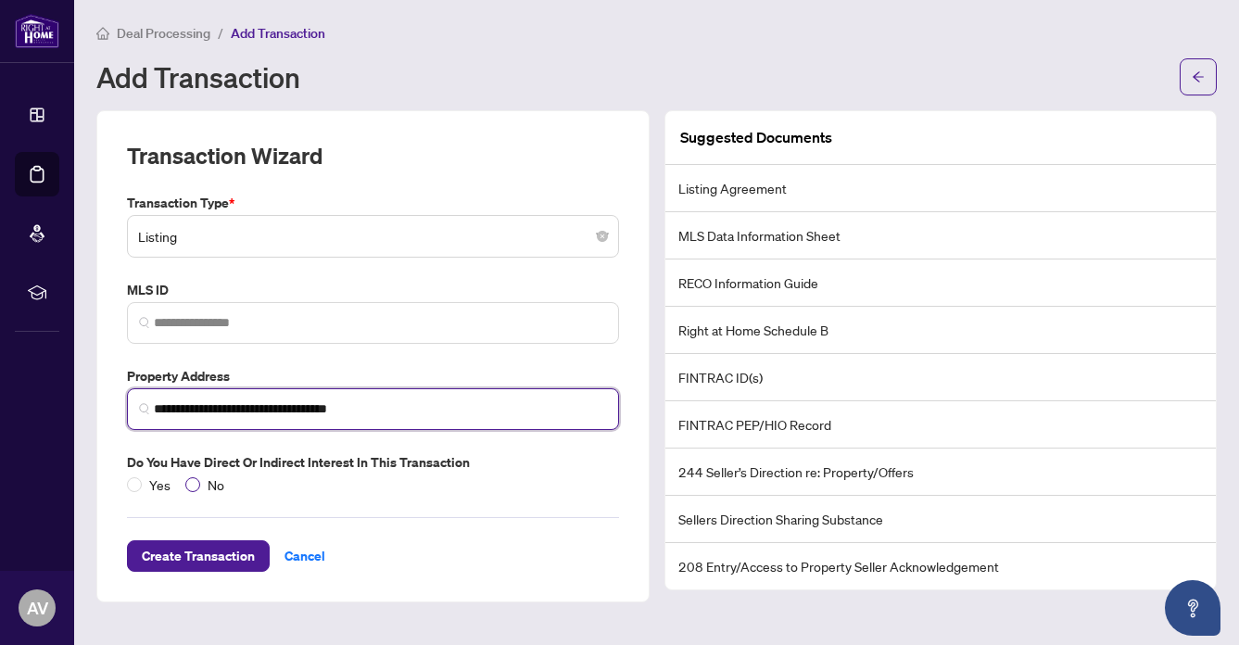
type input "**********"
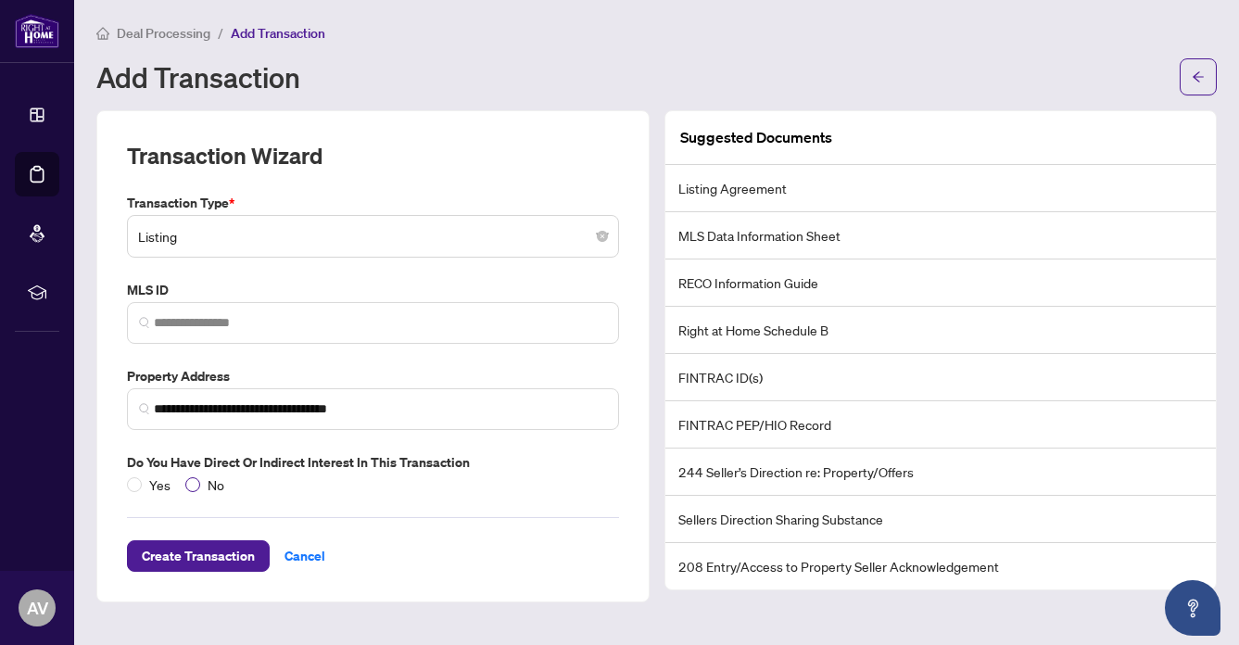
click at [214, 483] on span "No" at bounding box center [215, 484] width 31 height 20
click at [203, 553] on span "Create Transaction" at bounding box center [198, 556] width 113 height 30
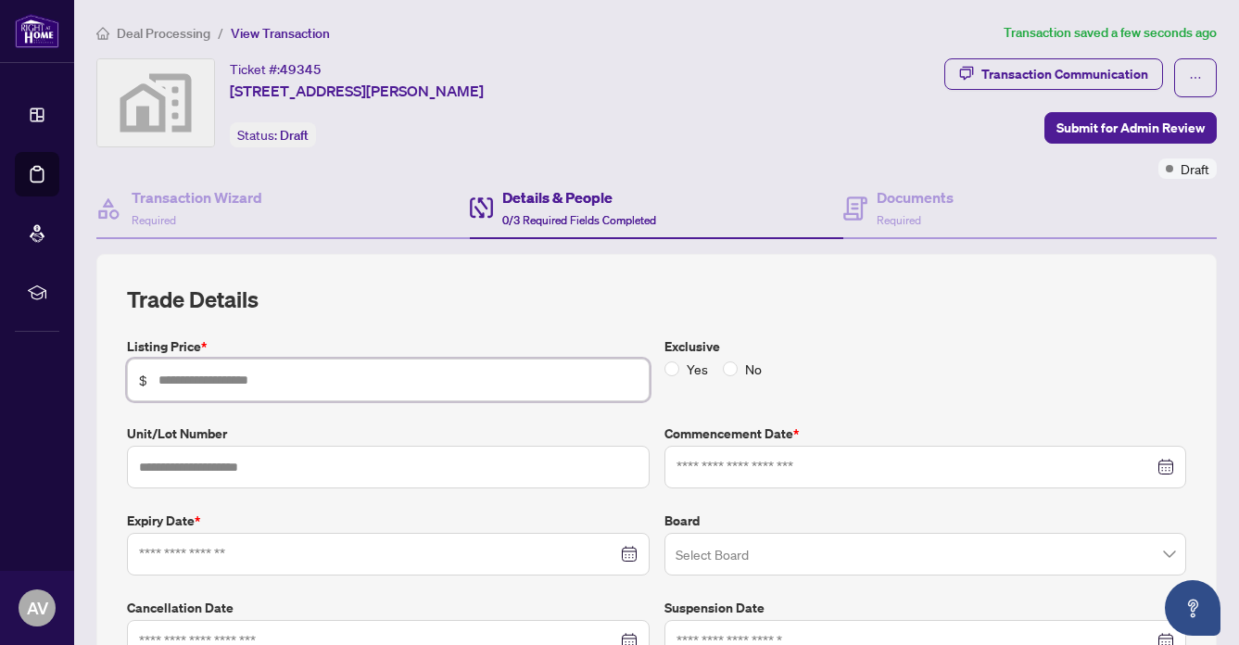
click at [192, 377] on input "text" at bounding box center [397, 380] width 479 height 20
type input "**********"
click at [753, 358] on span "No" at bounding box center [752, 368] width 31 height 20
click at [729, 465] on input at bounding box center [915, 467] width 478 height 20
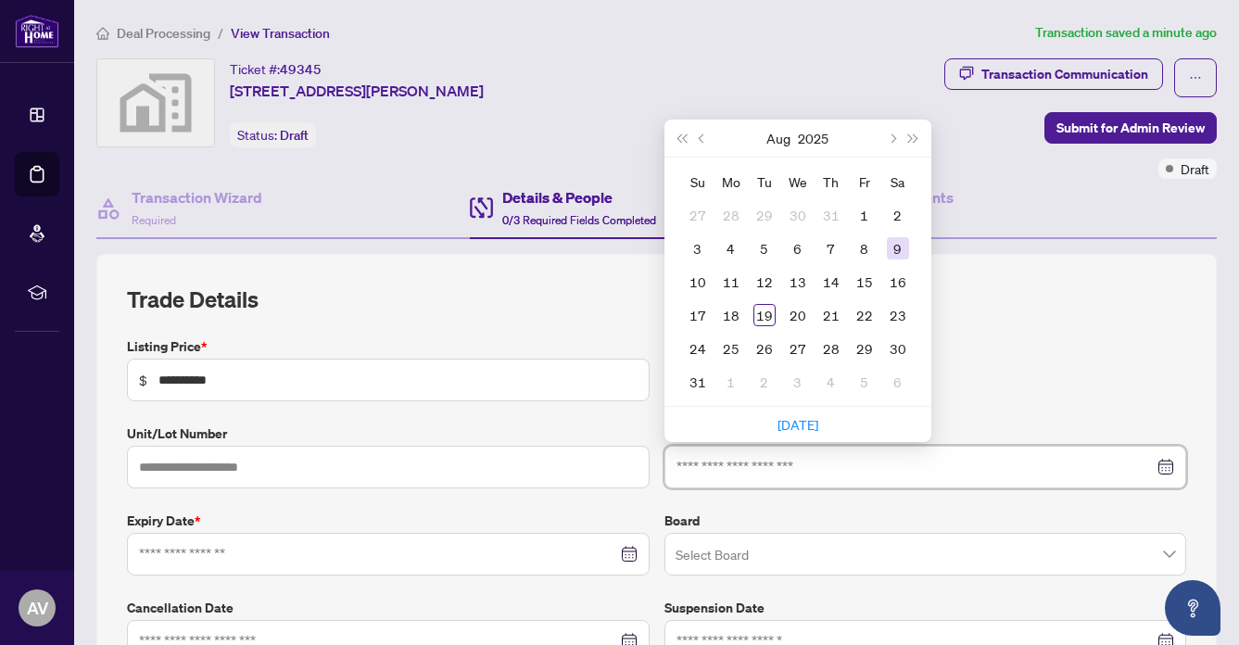
type input "**********"
click at [756, 316] on div "19" at bounding box center [764, 315] width 22 height 22
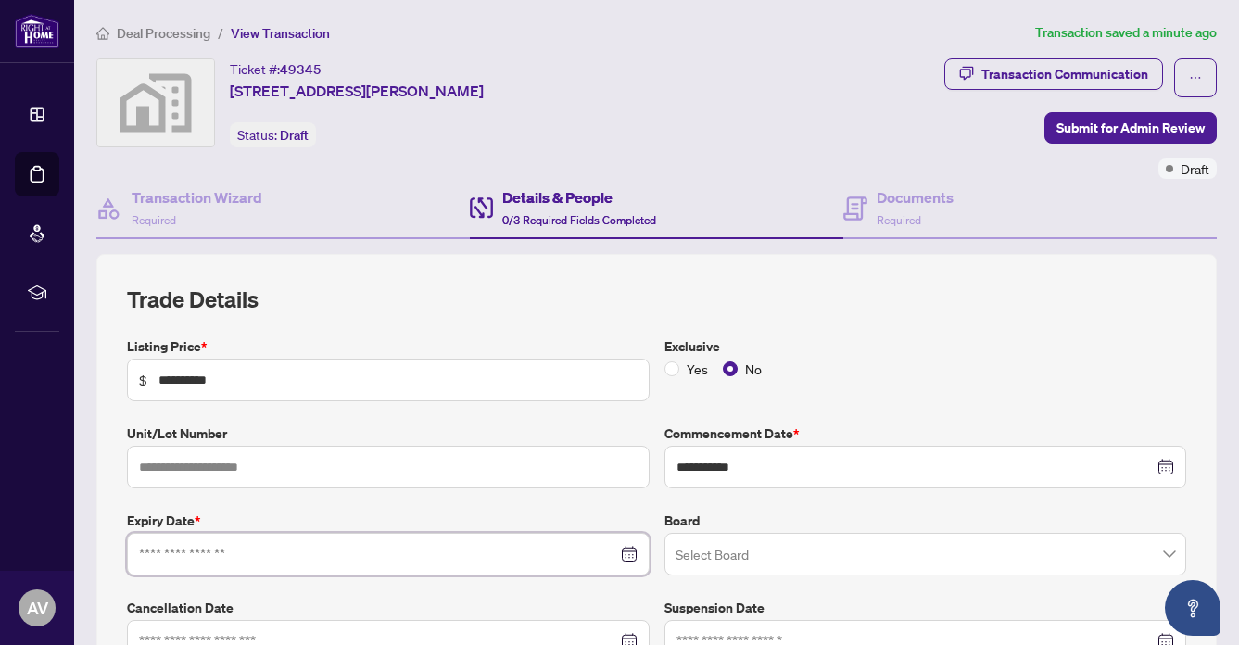
click at [181, 548] on input at bounding box center [378, 554] width 478 height 20
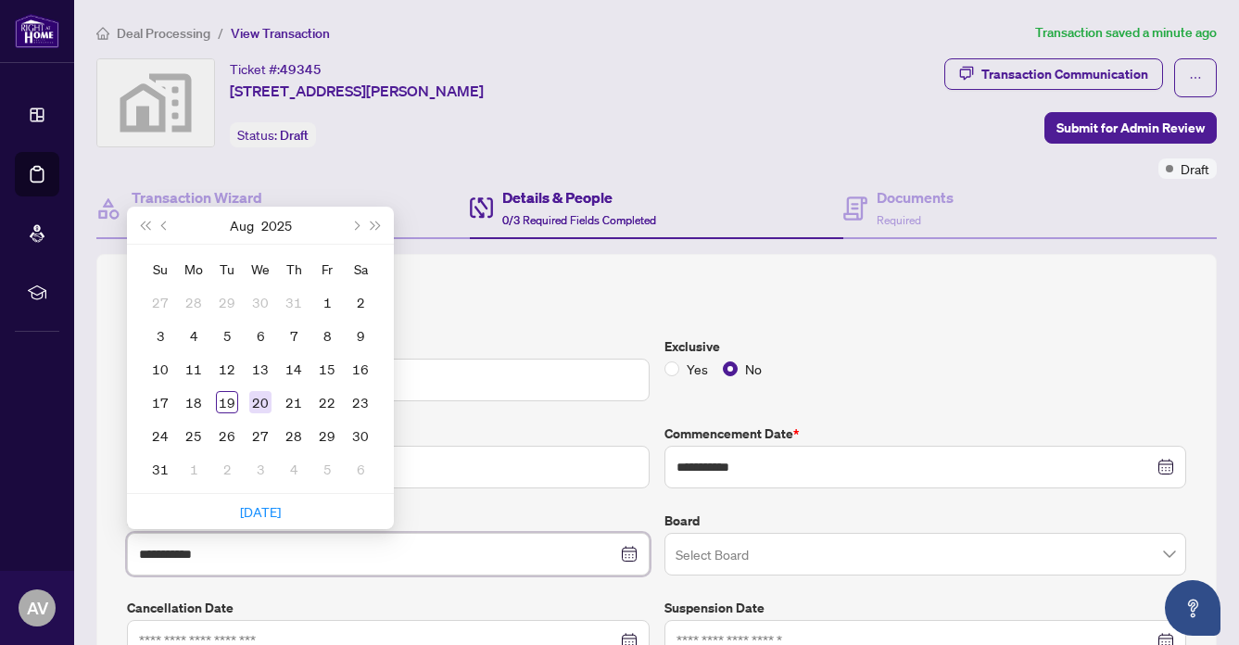
type input "**********"
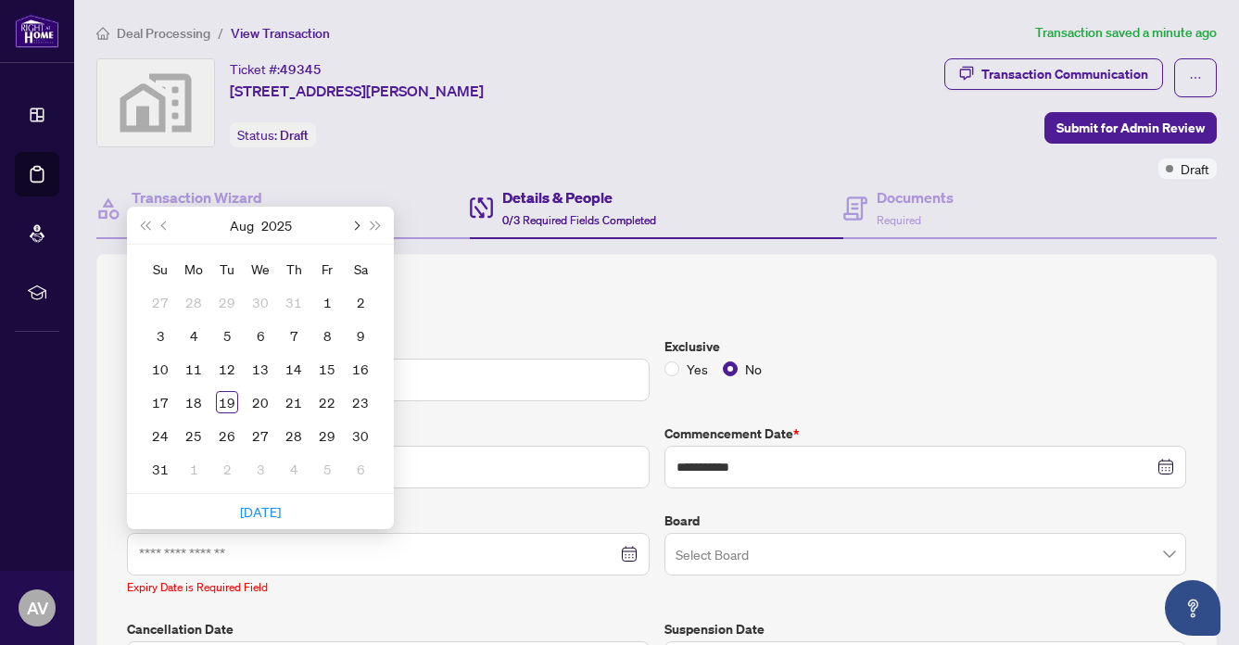
click at [358, 222] on span "Next month (PageDown)" at bounding box center [354, 224] width 9 height 9
type input "**********"
click at [155, 388] on td "19" at bounding box center [160, 401] width 33 height 33
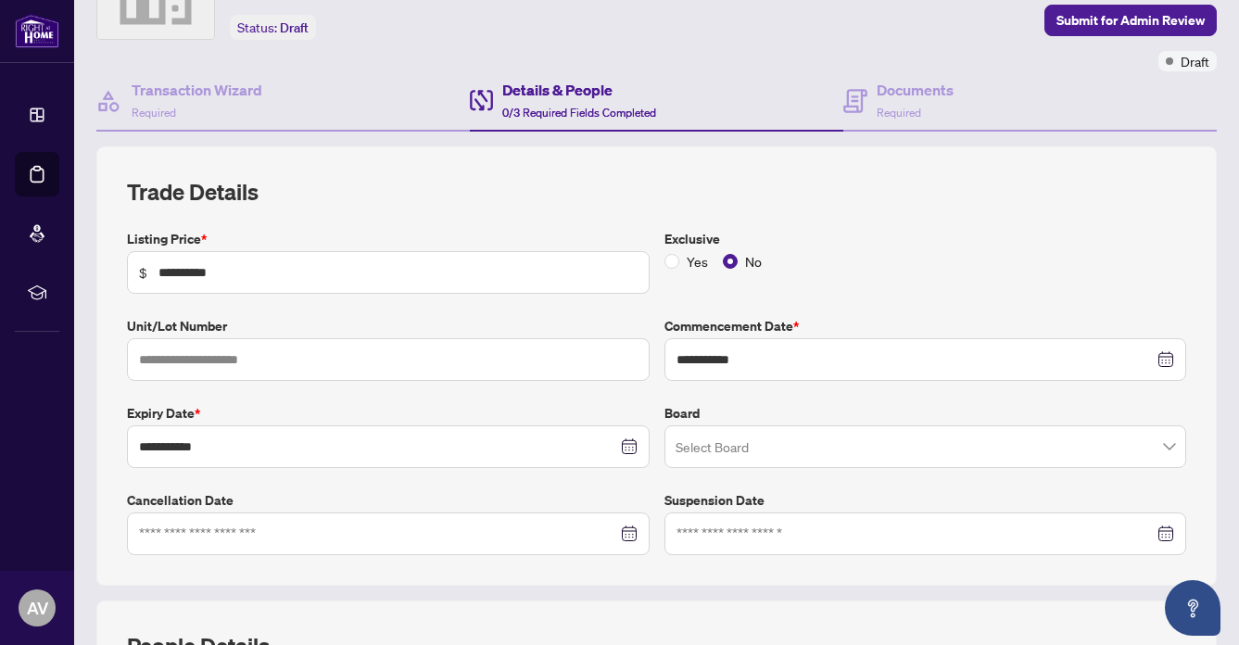
scroll to position [113, 0]
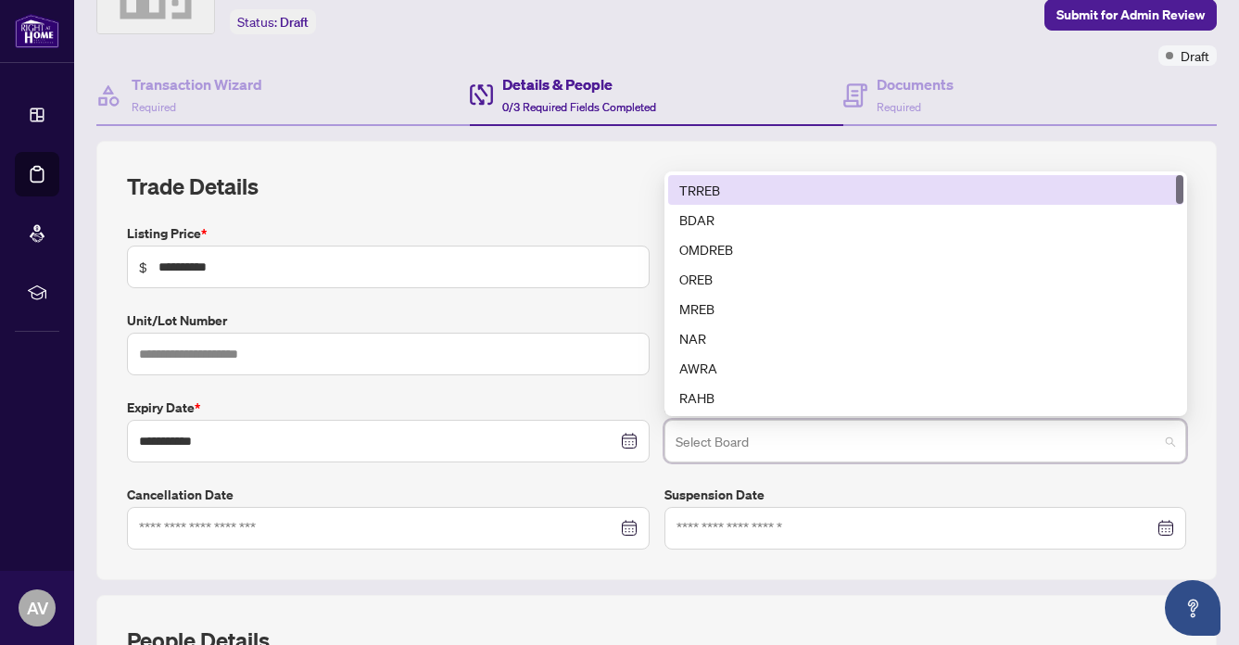
click at [725, 434] on input "search" at bounding box center [917, 443] width 484 height 41
click at [700, 180] on div "TRREB" at bounding box center [925, 190] width 493 height 20
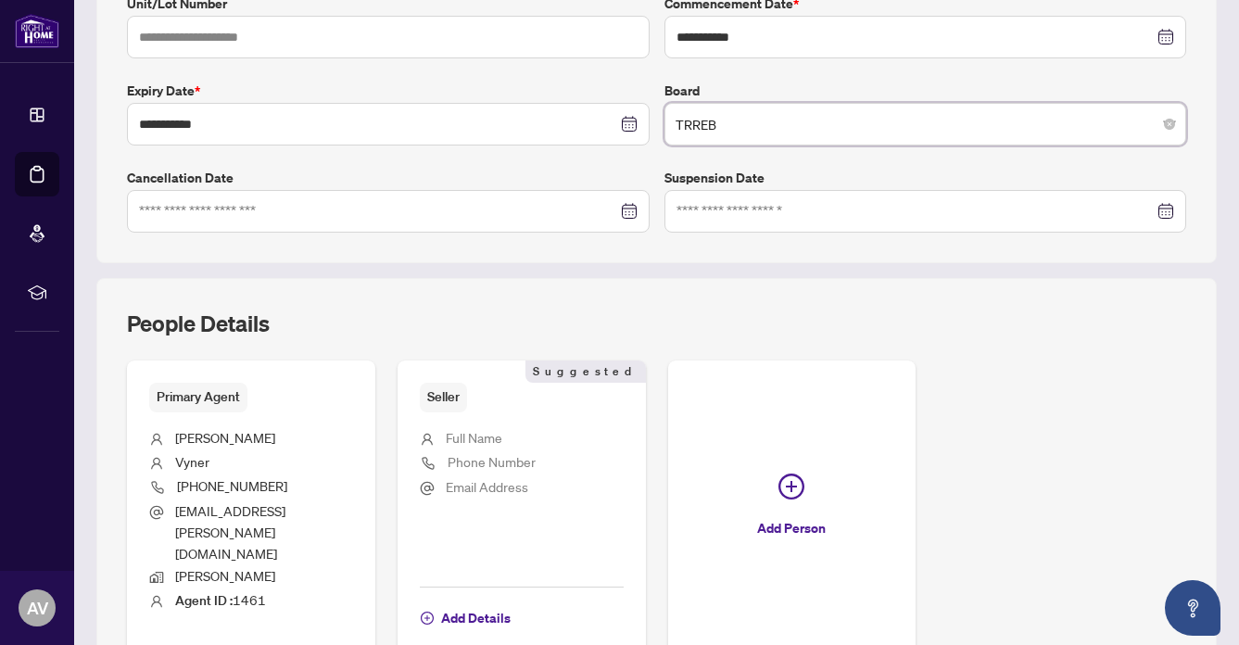
scroll to position [434, 0]
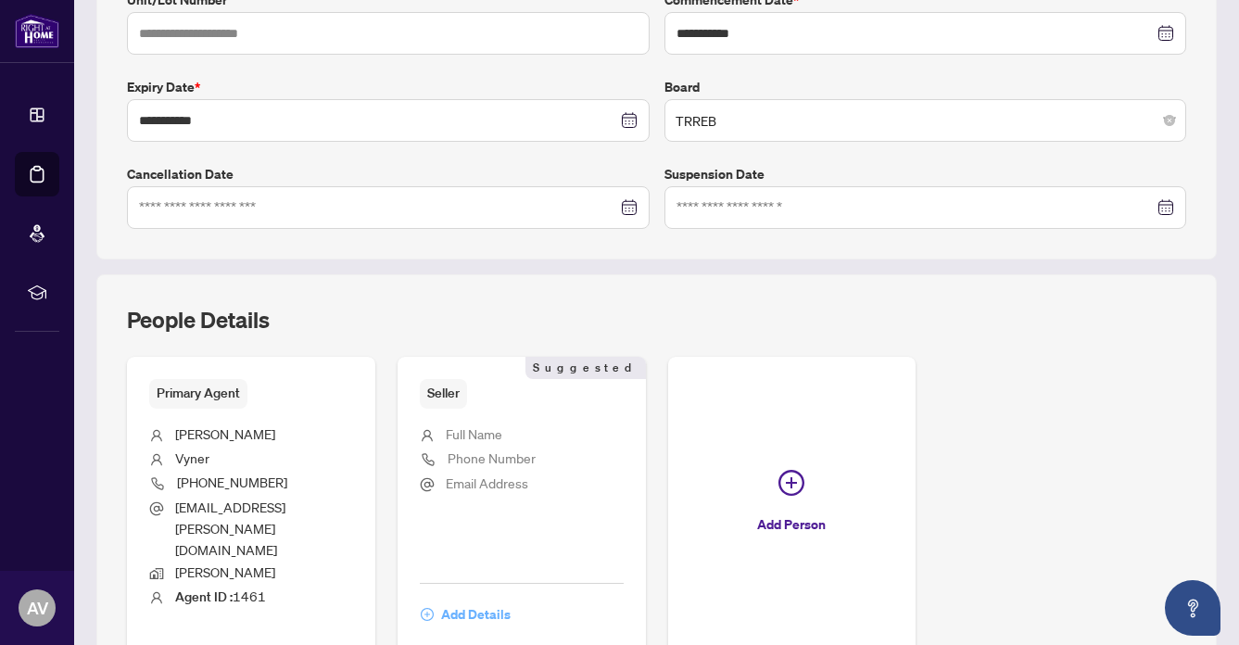
click at [451, 599] on span "Add Details" at bounding box center [475, 614] width 69 height 30
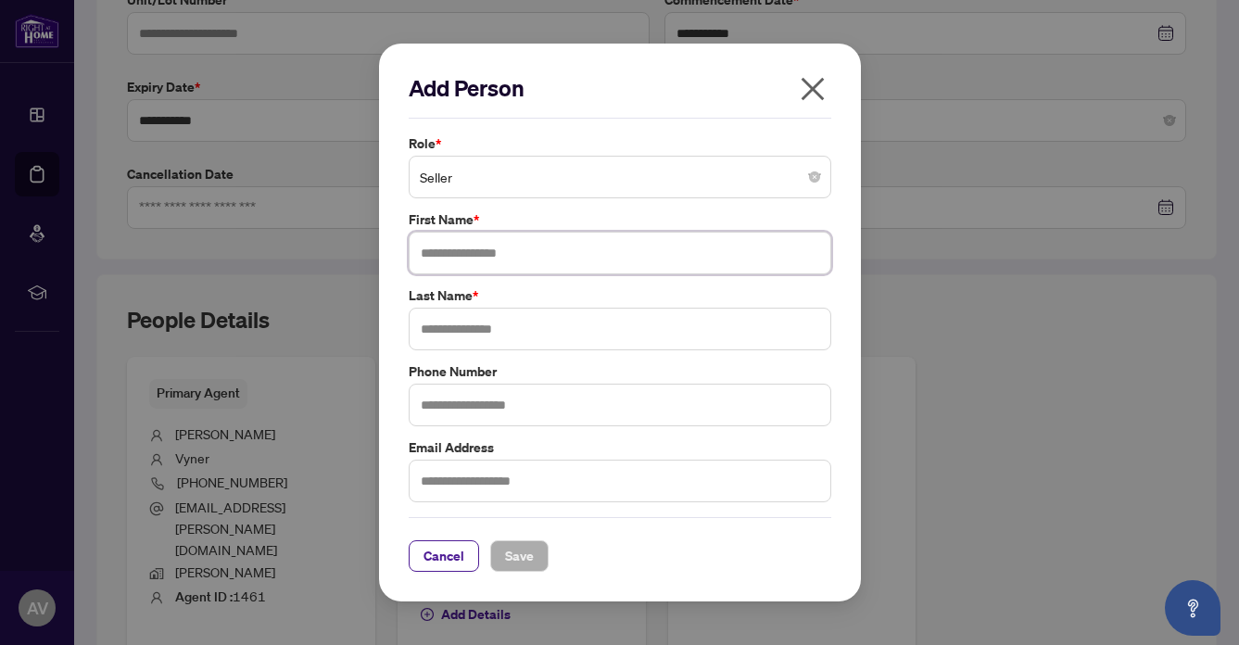
click at [454, 246] on input "text" at bounding box center [620, 253] width 422 height 43
type input "**********"
click at [424, 332] on input "text" at bounding box center [620, 329] width 422 height 43
type input "**********"
click at [518, 548] on span "Save" at bounding box center [519, 556] width 29 height 30
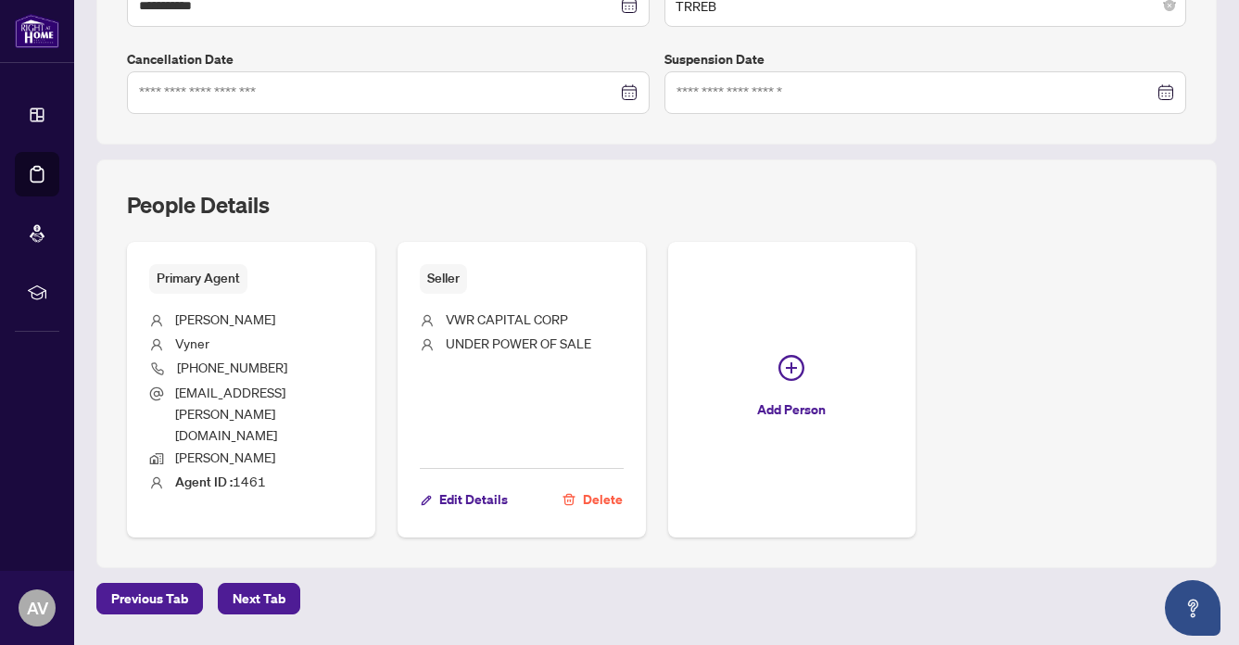
scroll to position [562, 0]
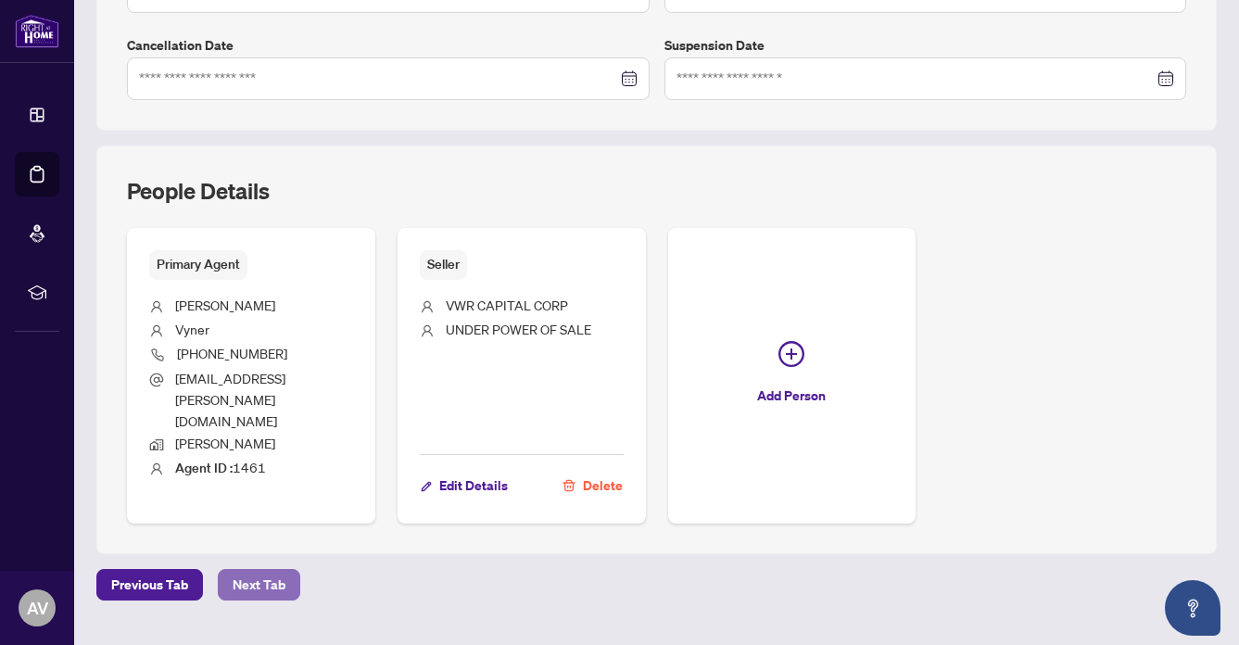
click at [252, 570] on span "Next Tab" at bounding box center [259, 585] width 53 height 30
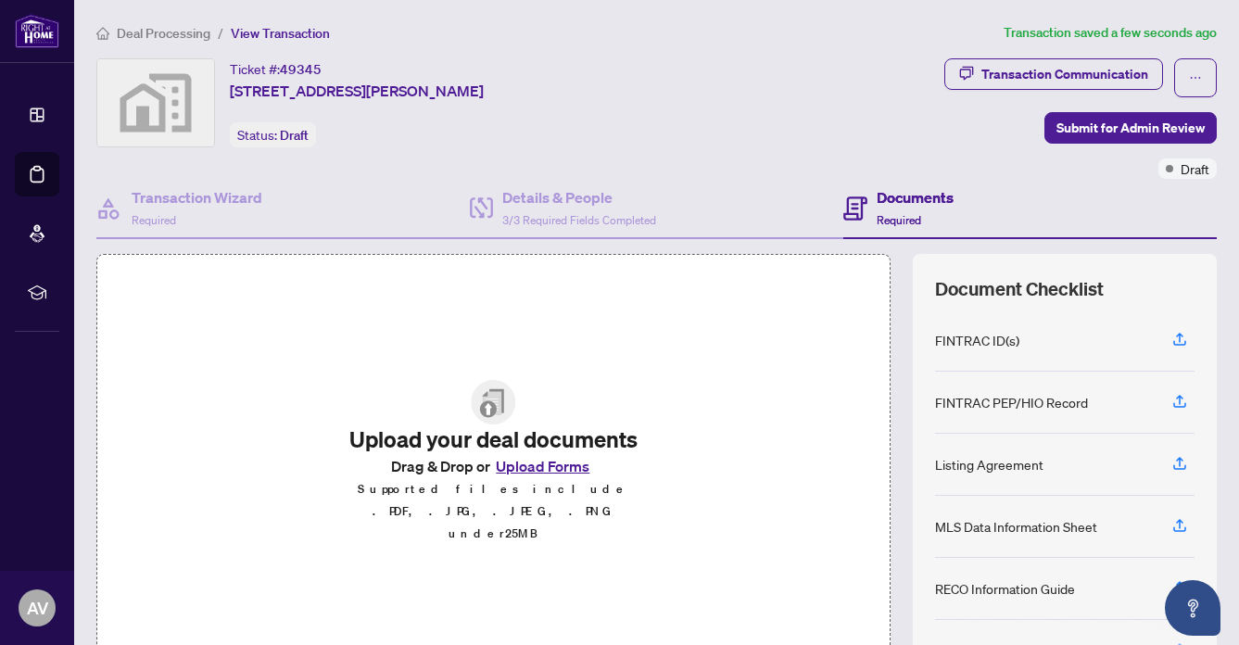
click at [560, 478] on button "Upload Forms" at bounding box center [542, 466] width 105 height 24
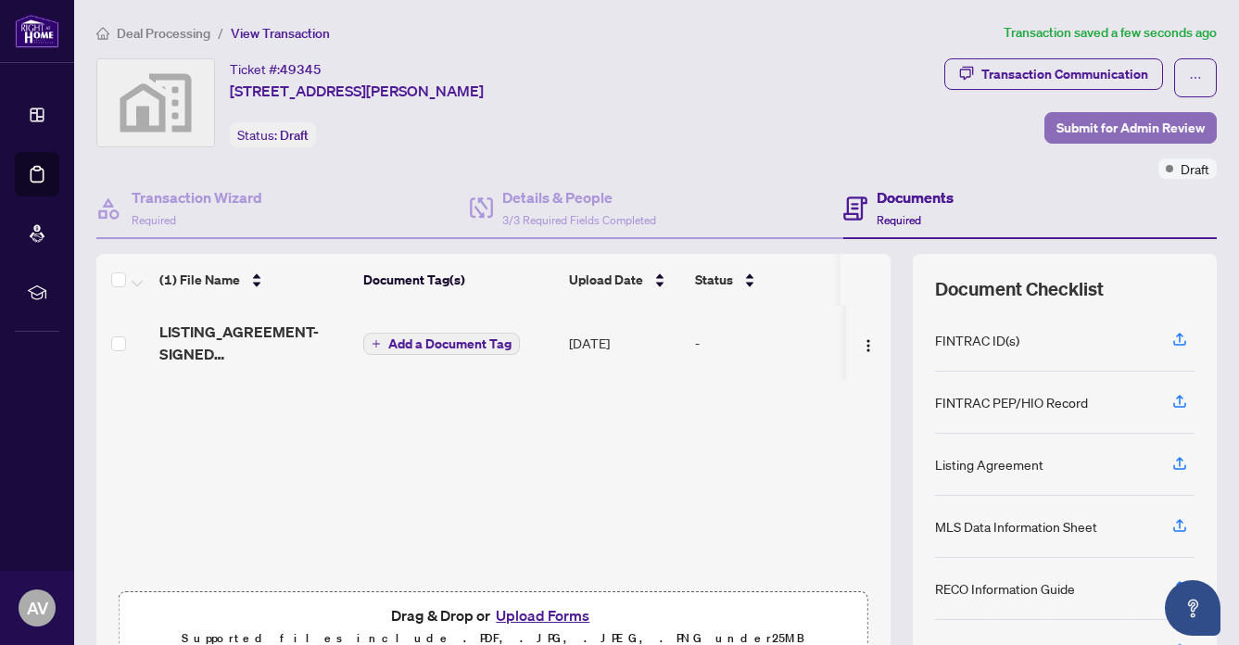
click at [1144, 112] on button "Submit for Admin Review" at bounding box center [1130, 127] width 172 height 31
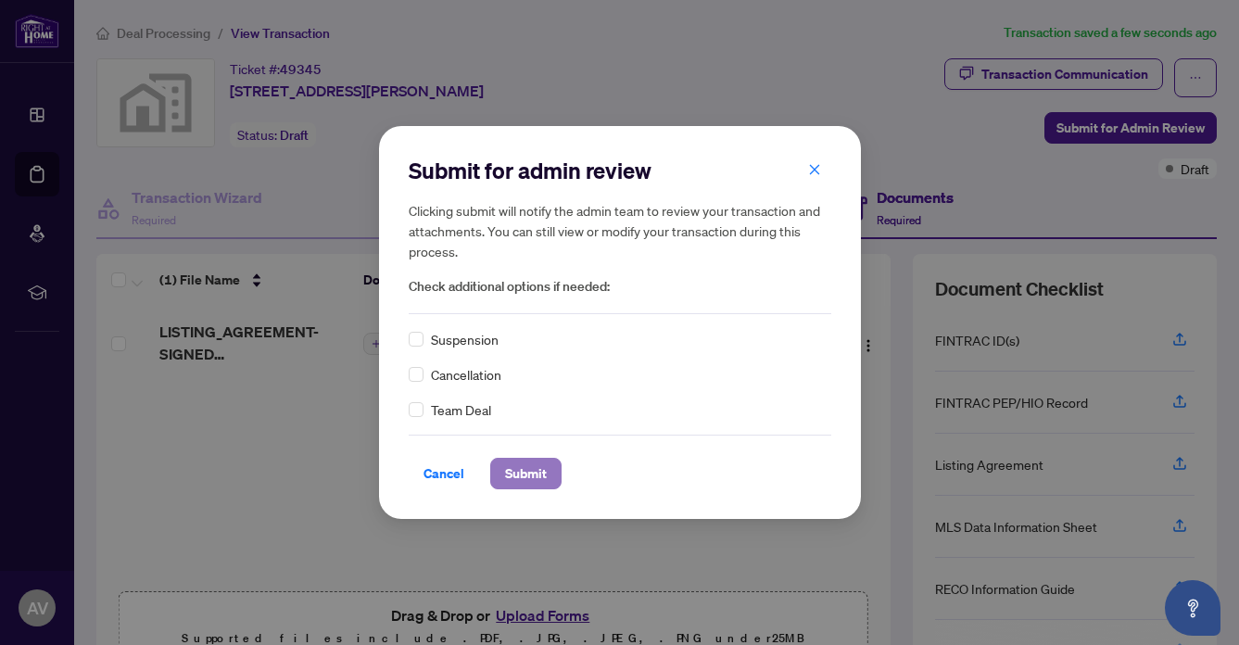
click at [509, 466] on span "Submit" at bounding box center [526, 474] width 42 height 30
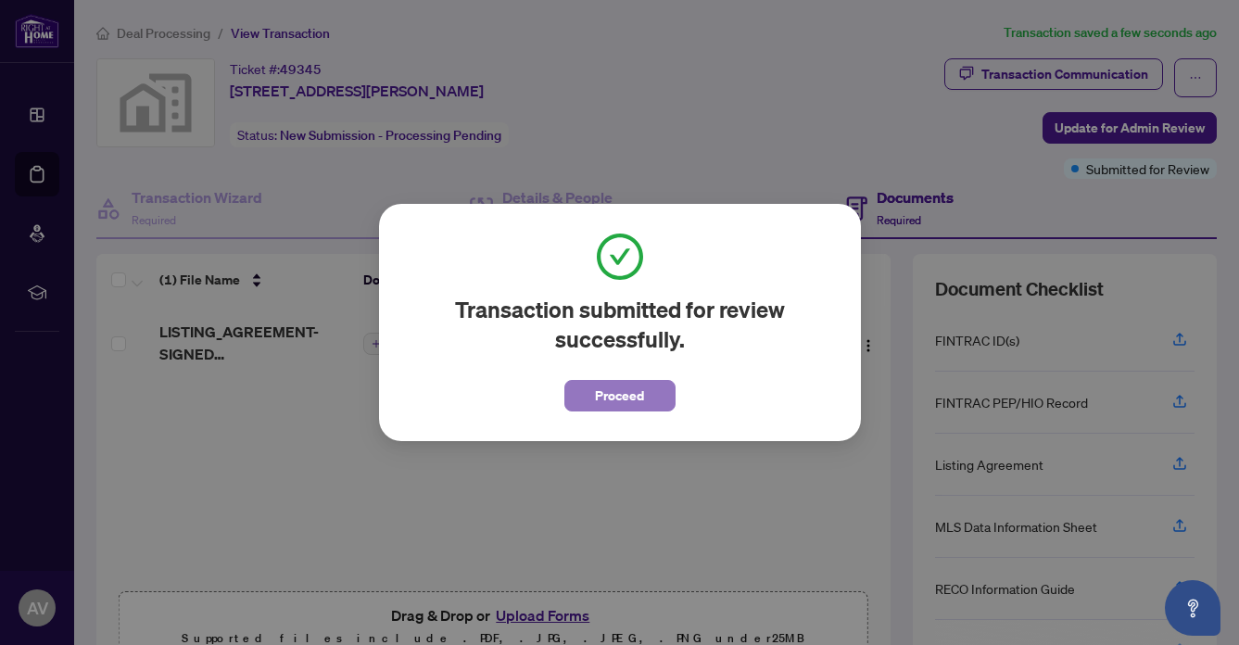
click at [622, 384] on span "Proceed" at bounding box center [619, 396] width 49 height 30
